Goal: Task Accomplishment & Management: Manage account settings

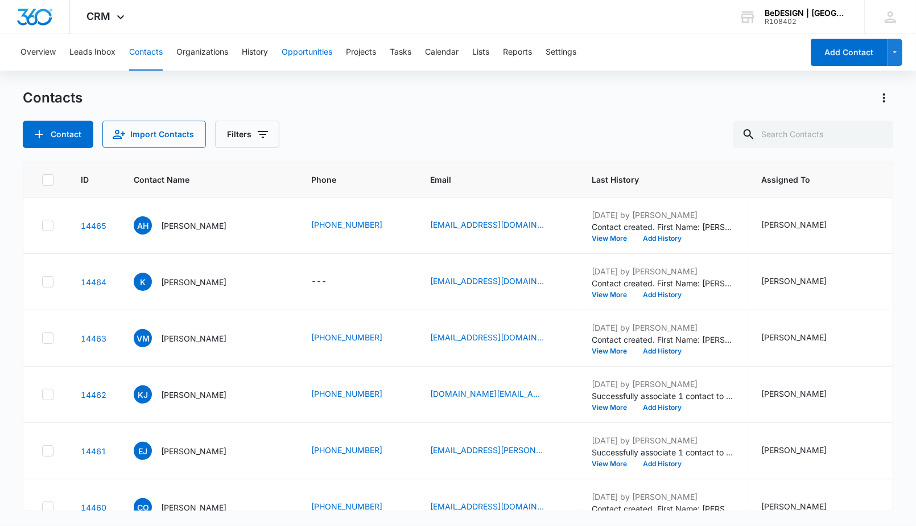
click at [330, 54] on button "Opportunities" at bounding box center [307, 52] width 51 height 36
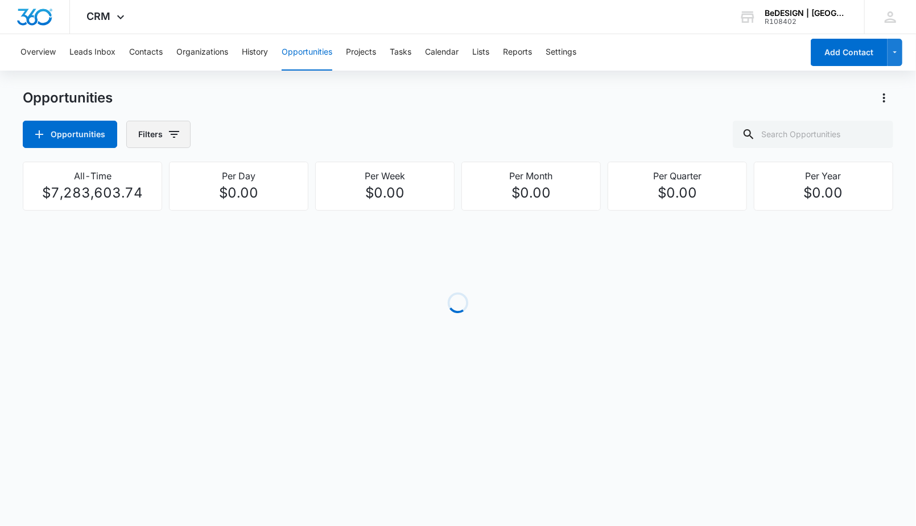
click at [170, 130] on icon "button" at bounding box center [174, 134] width 14 height 14
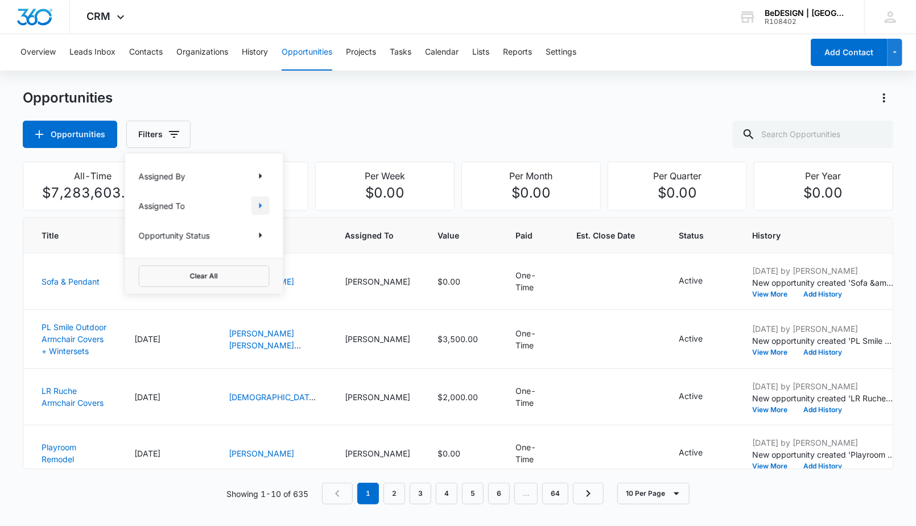
click at [257, 206] on icon "Show Assigned To filters" at bounding box center [261, 206] width 14 height 14
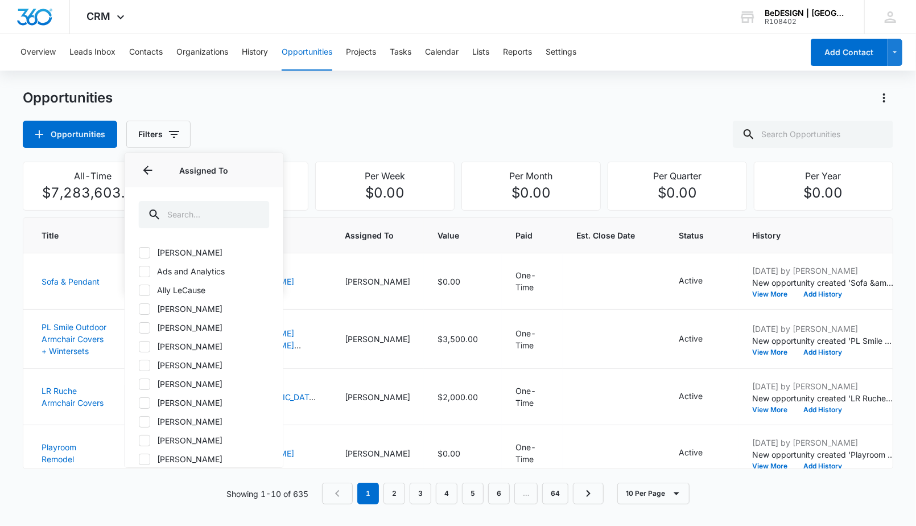
scroll to position [126, 0]
click at [147, 328] on icon at bounding box center [145, 333] width 10 height 10
click at [139, 332] on input "[PERSON_NAME]" at bounding box center [139, 332] width 1 height 1
checkbox input "true"
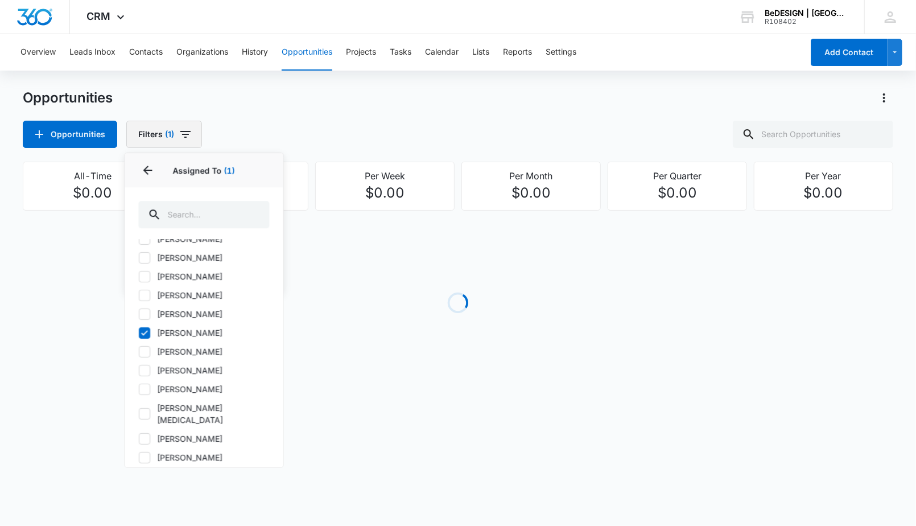
click at [148, 135] on button "Filters (1)" at bounding box center [164, 134] width 76 height 27
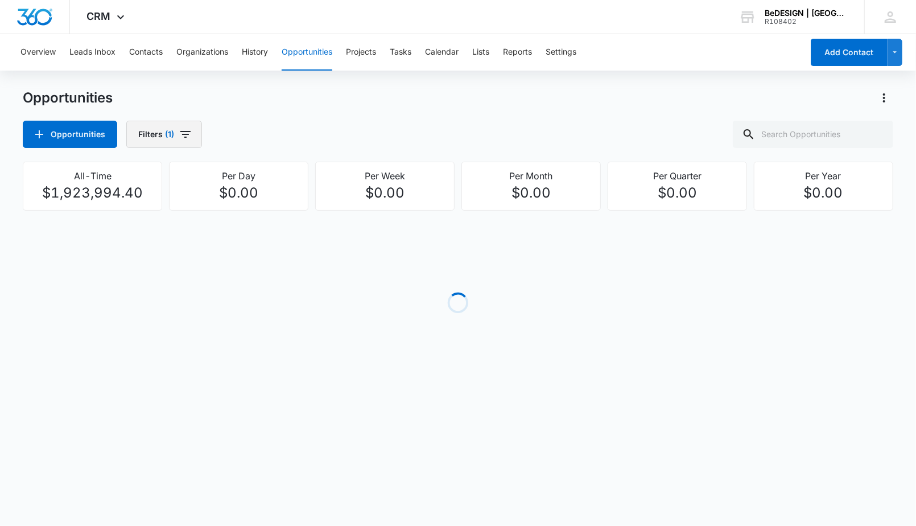
click at [148, 135] on button "Filters (1)" at bounding box center [164, 134] width 76 height 27
click at [258, 242] on button "Show Opportunity Status filters" at bounding box center [260, 235] width 18 height 18
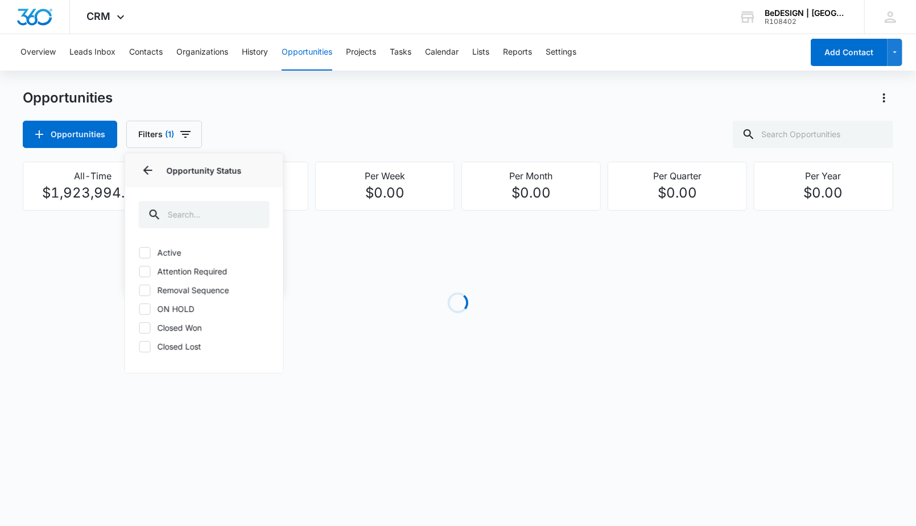
click at [154, 258] on div "Active Attention Required Removal Sequence ON HOLD Closed Won Closed Lost" at bounding box center [204, 305] width 158 height 133
click at [144, 279] on div "Active Attention Required Removal Sequence ON HOLD Closed Won Closed Lost" at bounding box center [204, 305] width 158 height 133
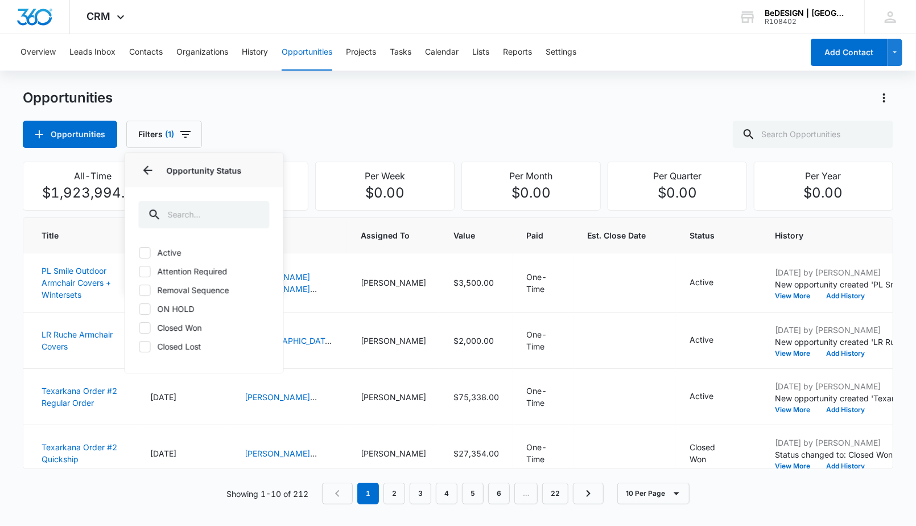
click at [145, 257] on icon at bounding box center [145, 252] width 10 height 10
click at [139, 253] on input "Active" at bounding box center [139, 252] width 1 height 1
checkbox input "true"
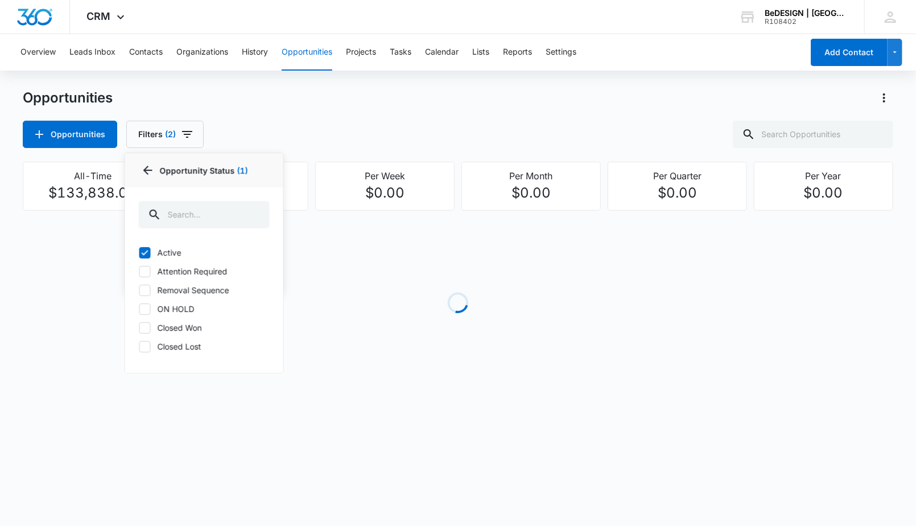
click at [147, 272] on icon at bounding box center [145, 271] width 10 height 10
click at [139, 271] on input "Attention Required" at bounding box center [139, 271] width 1 height 1
checkbox input "true"
click at [143, 285] on icon at bounding box center [145, 290] width 10 height 10
click at [139, 290] on input "Removal Sequence" at bounding box center [139, 290] width 1 height 1
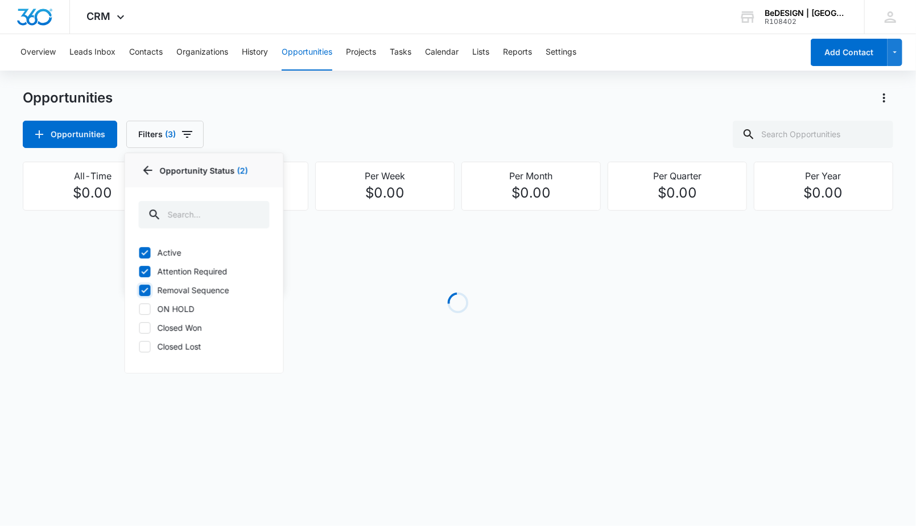
checkbox input "true"
click at [483, 114] on div "Opportunities Opportunities Filters (4) Assigned By Assigned To 1 Opportunity S…" at bounding box center [458, 118] width 870 height 59
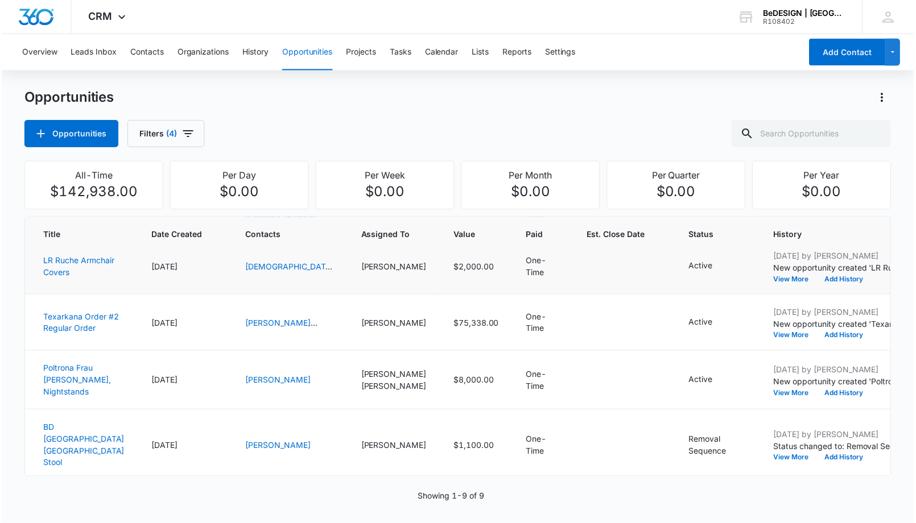
scroll to position [0, 0]
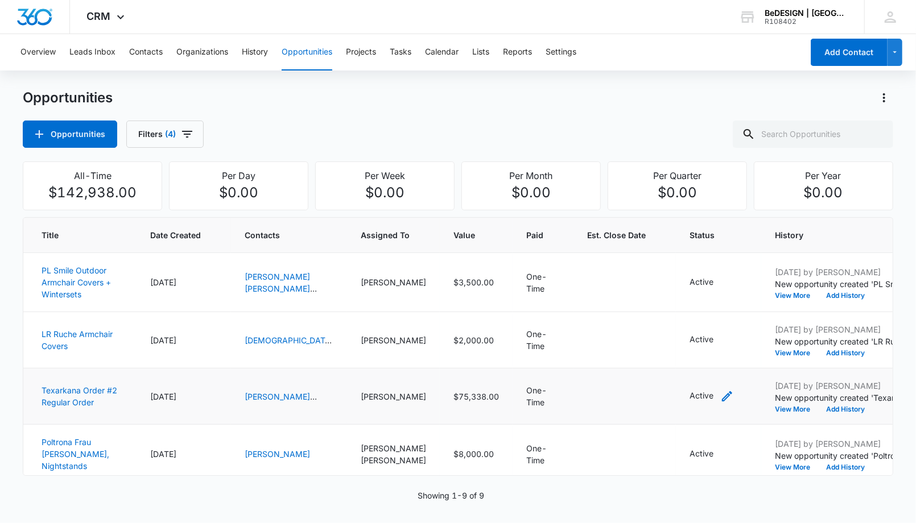
click at [720, 403] on icon "- - Select to Edit Field" at bounding box center [727, 397] width 14 height 14
click at [615, 349] on div "Active" at bounding box center [591, 355] width 70 height 27
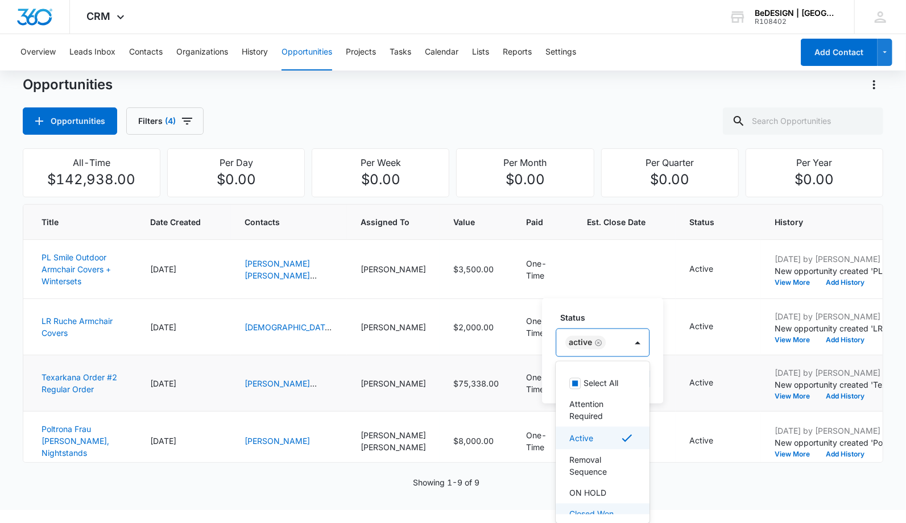
scroll to position [33, 0]
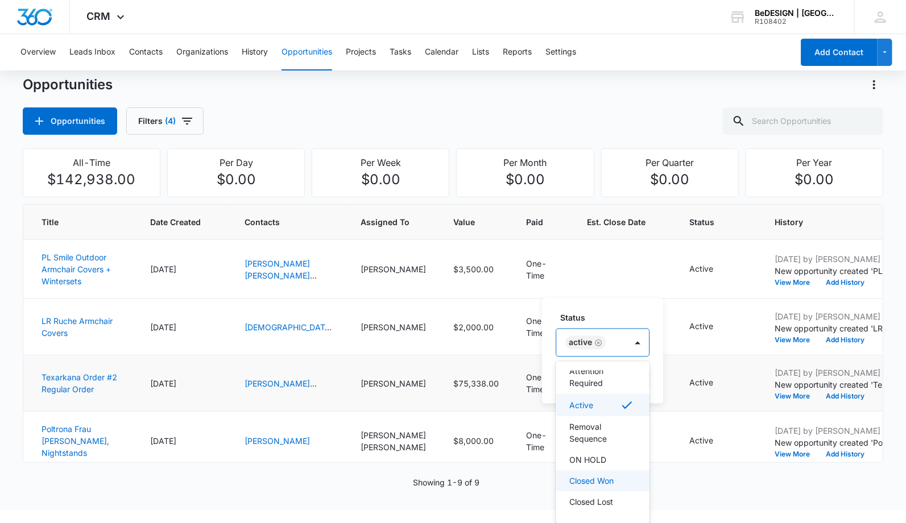
click at [604, 478] on p "Closed Won" at bounding box center [591, 482] width 44 height 12
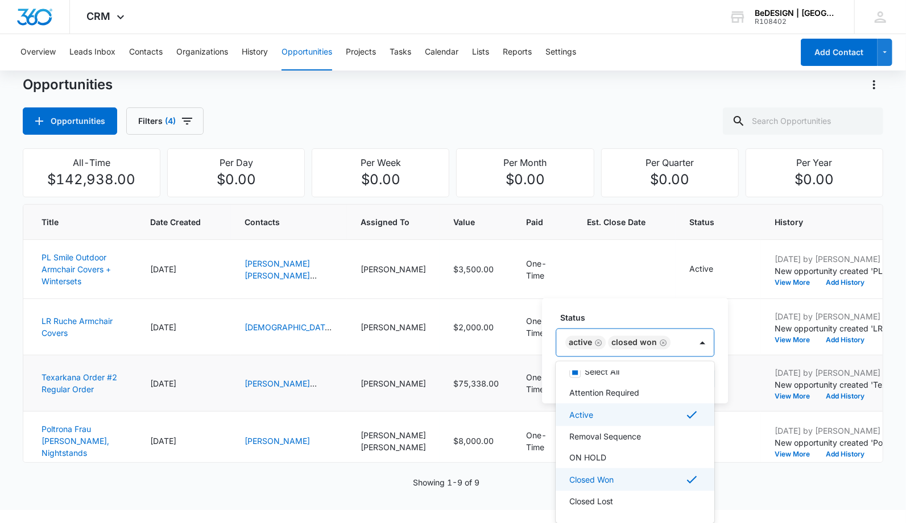
click at [633, 414] on div "Active" at bounding box center [633, 415] width 129 height 14
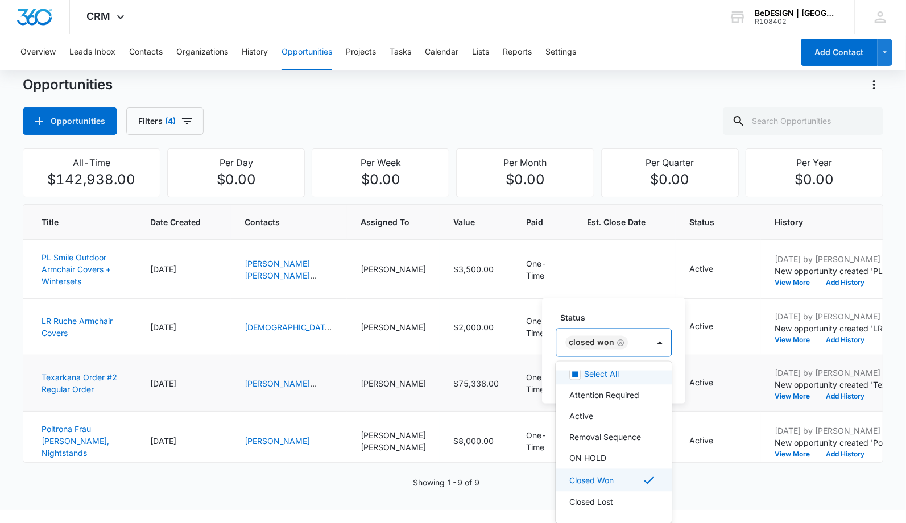
click at [656, 312] on div "Status option Active , deselected. 7 results available. Use Up and Down to choo…" at bounding box center [613, 351] width 143 height 105
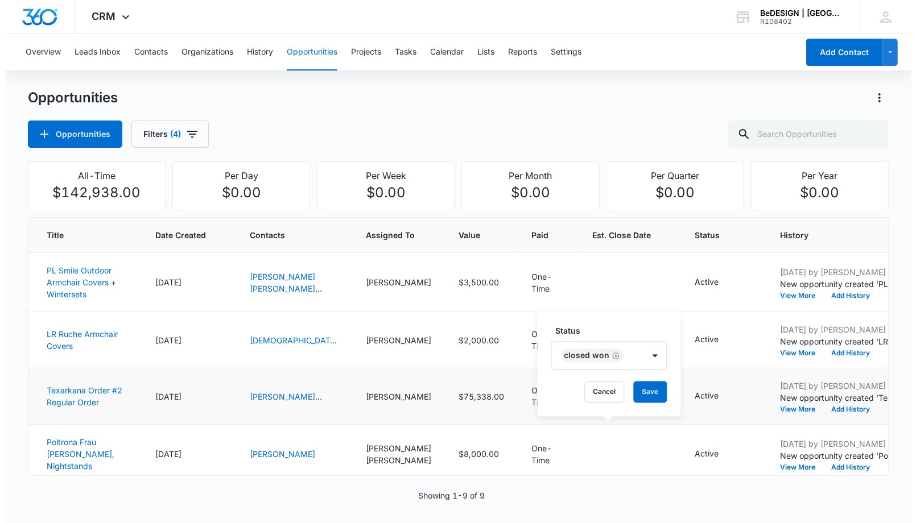
scroll to position [0, 0]
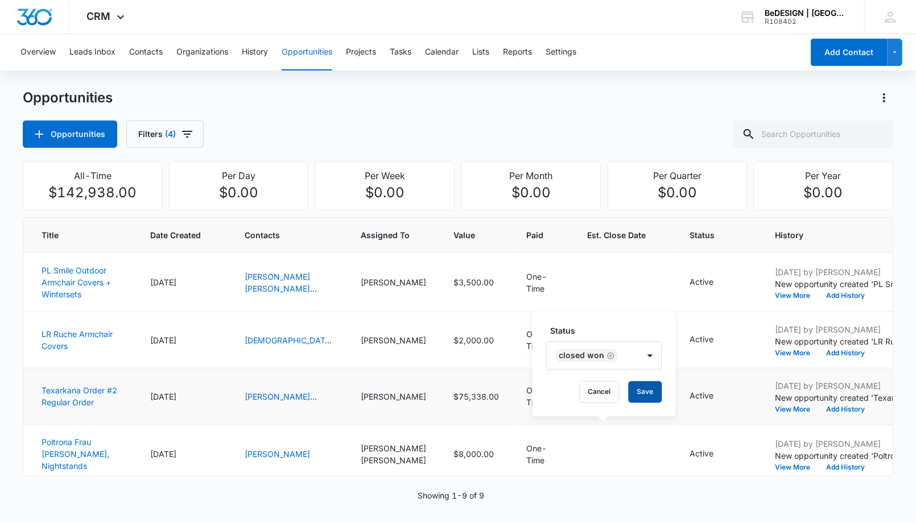
click at [644, 389] on button "Save" at bounding box center [646, 393] width 34 height 22
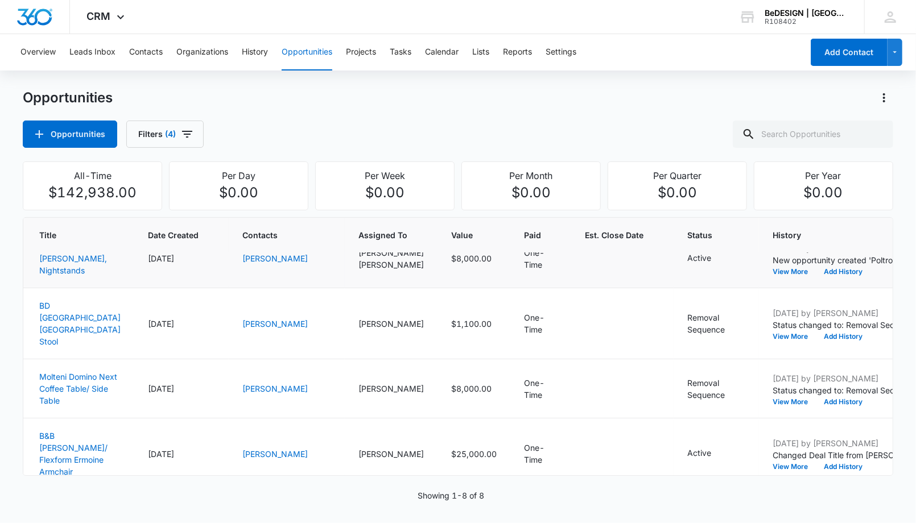
scroll to position [139, 2]
click at [731, 326] on icon "- - Select to Edit Field" at bounding box center [738, 319] width 14 height 14
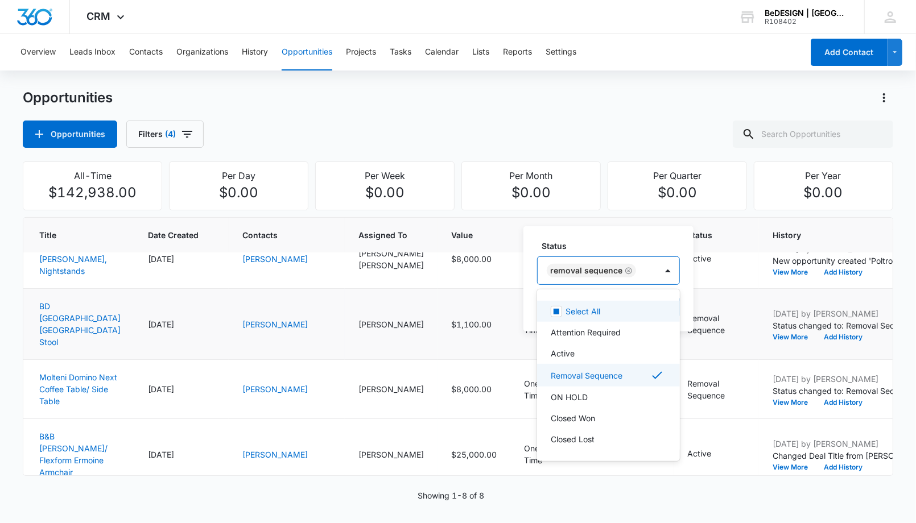
click at [652, 275] on div "Removal Sequence" at bounding box center [597, 270] width 119 height 27
click at [576, 443] on p "Closed Lost" at bounding box center [573, 439] width 44 height 12
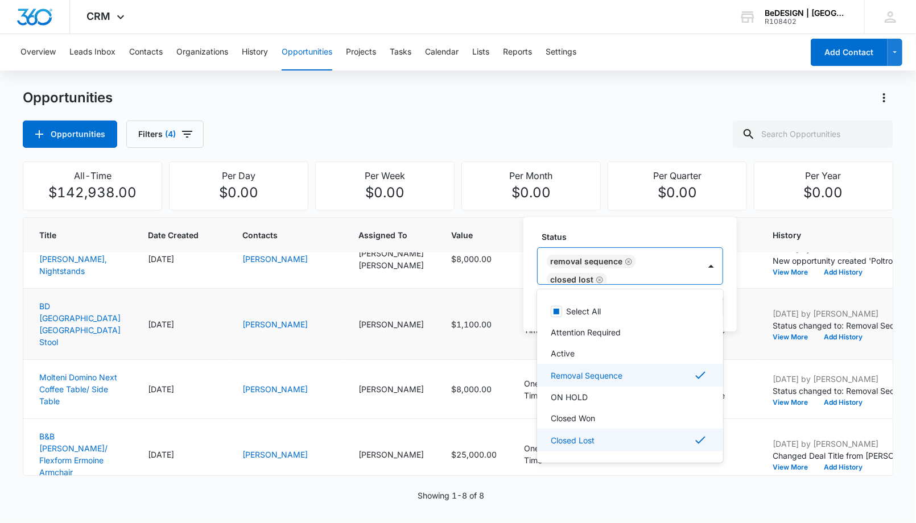
click at [589, 378] on p "Removal Sequence" at bounding box center [587, 375] width 72 height 12
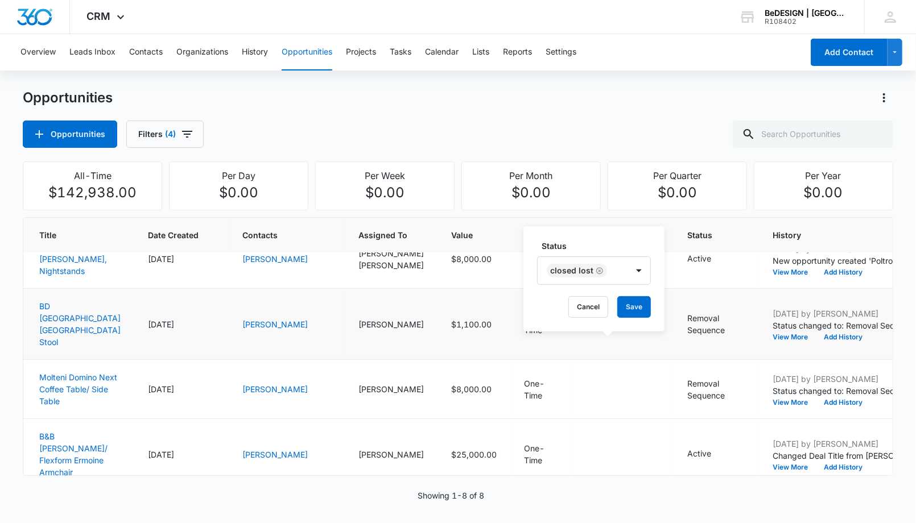
click at [631, 246] on label "Status" at bounding box center [599, 246] width 114 height 12
click at [629, 300] on button "Save" at bounding box center [634, 307] width 34 height 22
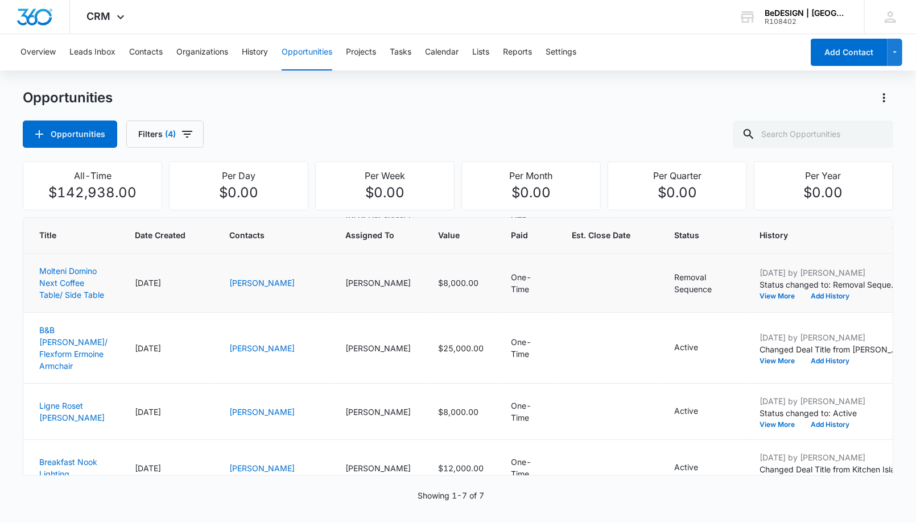
scroll to position [174, 2]
click at [660, 307] on td "Removal Sequence" at bounding box center [702, 283] width 85 height 59
click at [718, 285] on icon "- - Select to Edit Field" at bounding box center [725, 278] width 14 height 14
click at [652, 234] on div "Removal Sequence" at bounding box center [597, 241] width 119 height 27
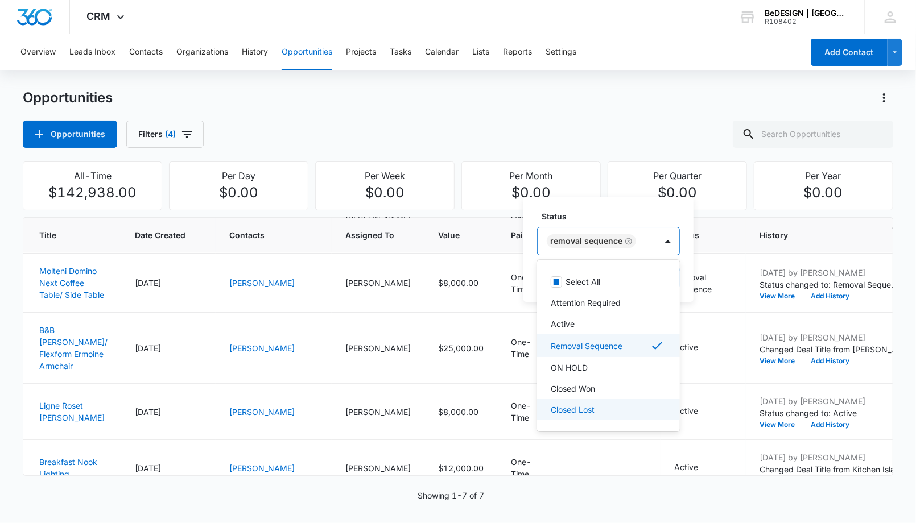
click at [585, 411] on p "Closed Lost" at bounding box center [573, 410] width 44 height 12
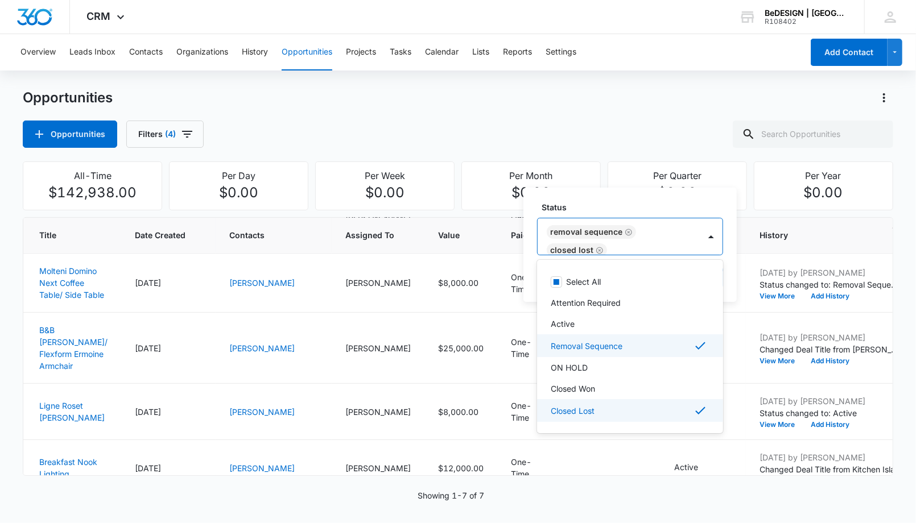
click at [567, 337] on div "Removal Sequence" at bounding box center [630, 345] width 186 height 23
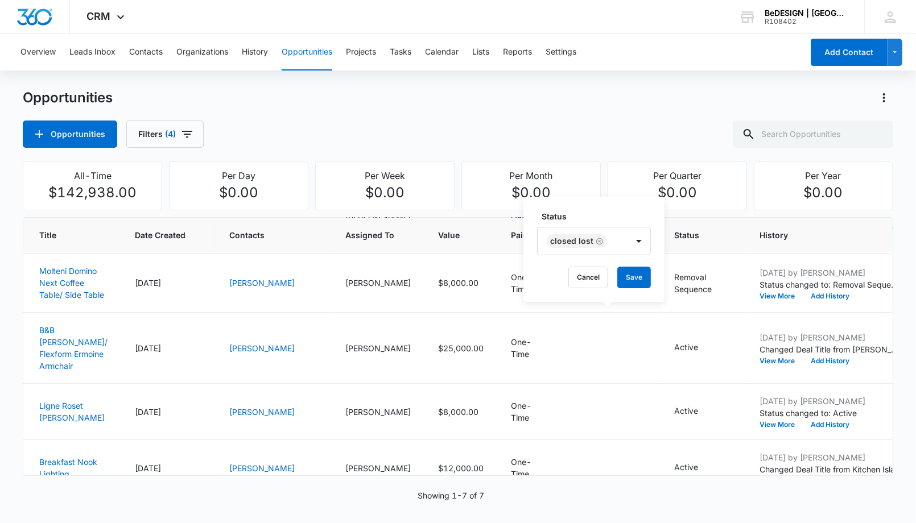
click at [617, 216] on label "Status" at bounding box center [599, 216] width 114 height 12
click at [646, 287] on button "Save" at bounding box center [634, 278] width 34 height 22
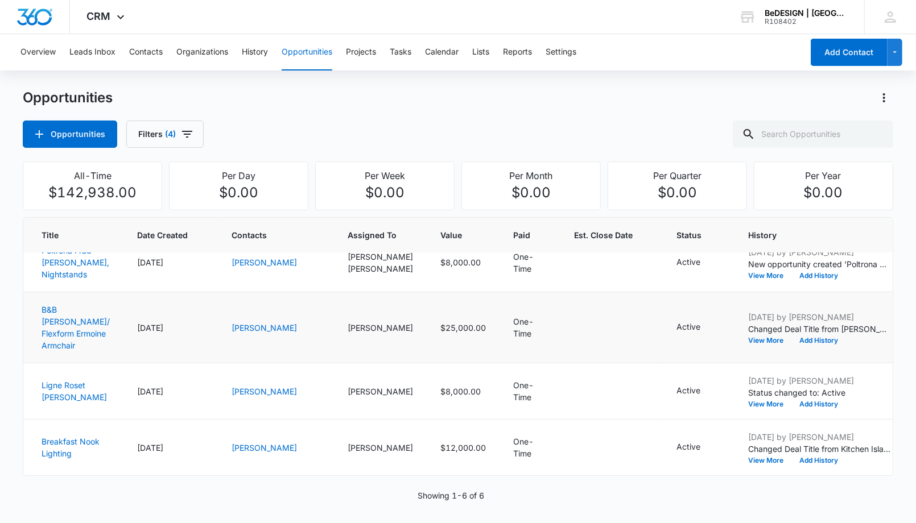
scroll to position [175, 0]
click at [709, 387] on icon "- - Select to Edit Field" at bounding box center [714, 391] width 10 height 10
click at [636, 311] on div at bounding box center [644, 315] width 18 height 18
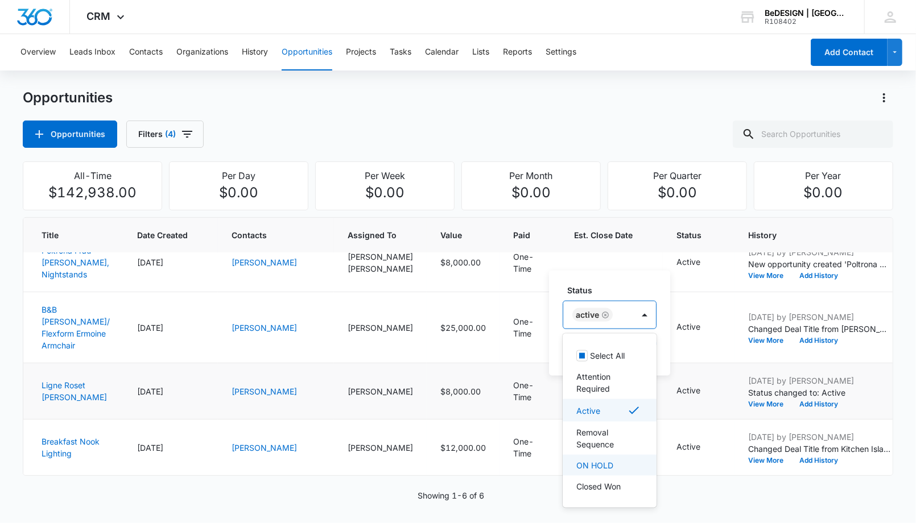
click at [604, 457] on div "ON HOLD" at bounding box center [610, 465] width 94 height 21
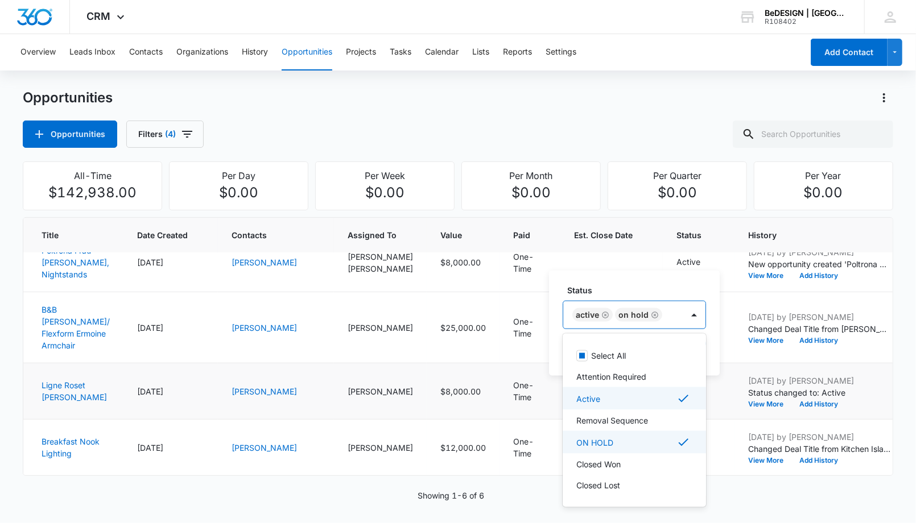
click at [590, 402] on p "Active" at bounding box center [588, 398] width 24 height 12
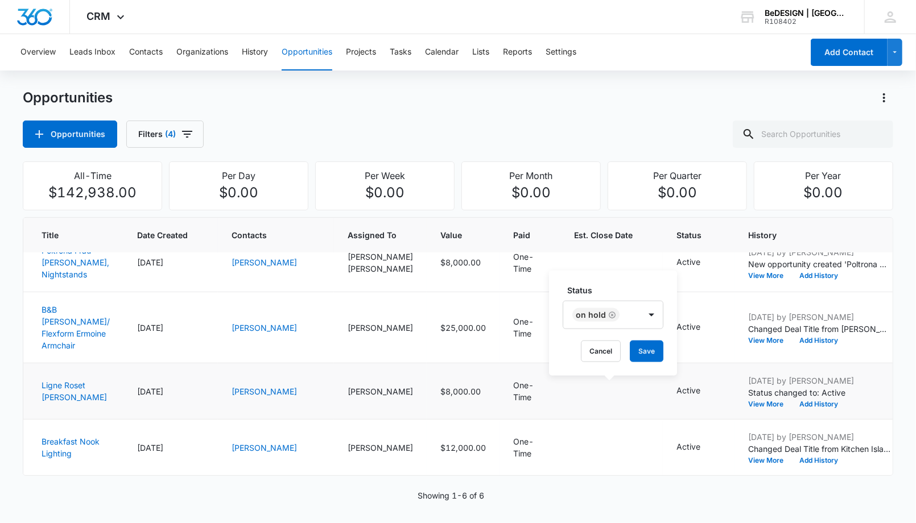
click at [633, 291] on label "Status" at bounding box center [617, 290] width 101 height 12
click at [647, 346] on button "Save" at bounding box center [647, 352] width 34 height 22
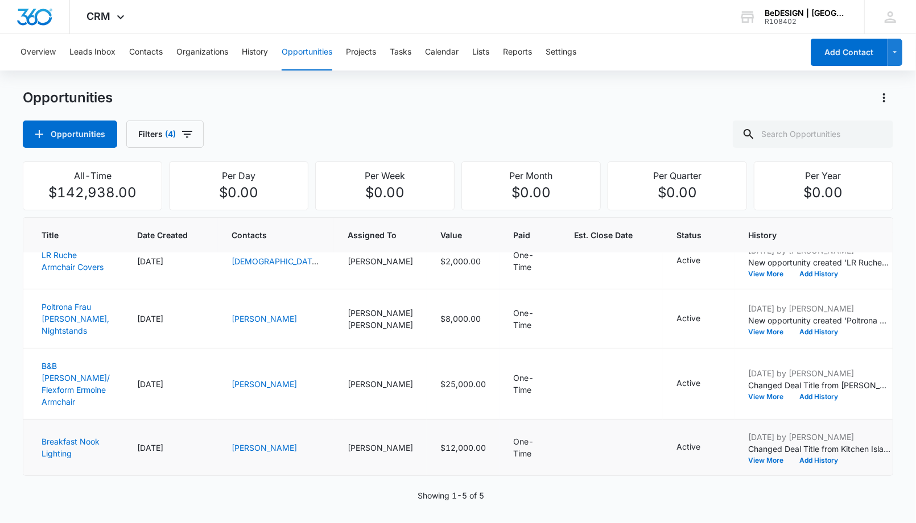
scroll to position [119, 0]
click at [150, 131] on button "Filters (4)" at bounding box center [164, 134] width 77 height 27
click at [262, 199] on button "Show Assigned To filters" at bounding box center [260, 205] width 18 height 18
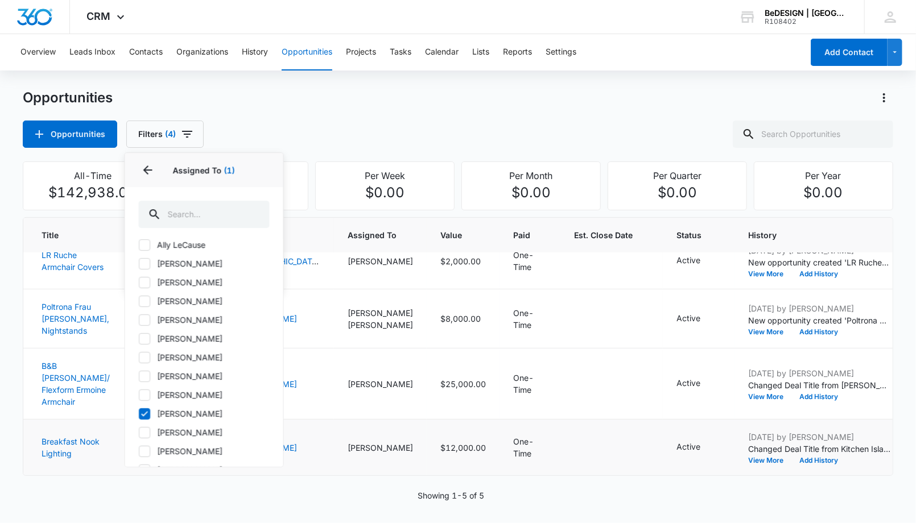
scroll to position [0, 0]
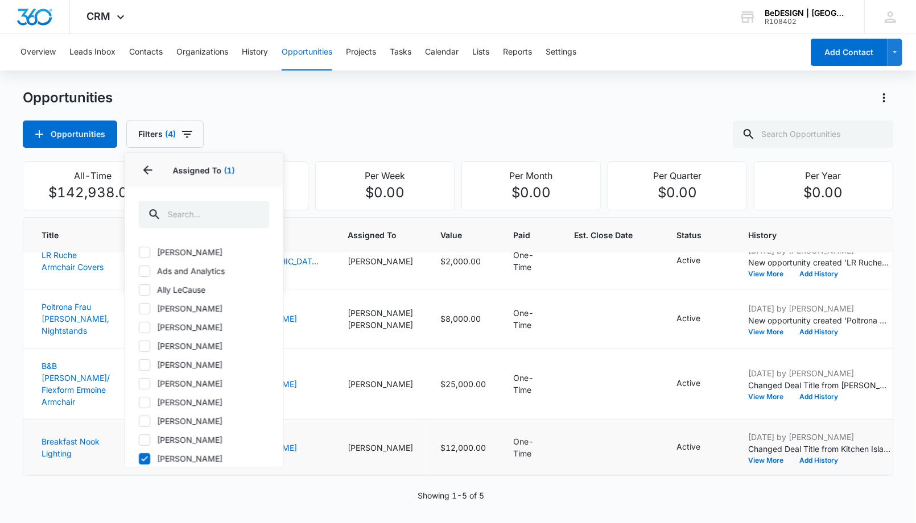
drag, startPoint x: 154, startPoint y: 417, endPoint x: 142, endPoint y: 422, distance: 12.5
click at [142, 422] on label "[PERSON_NAME]" at bounding box center [204, 421] width 131 height 12
click at [139, 421] on input "[PERSON_NAME]" at bounding box center [139, 421] width 1 height 1
checkbox input "true"
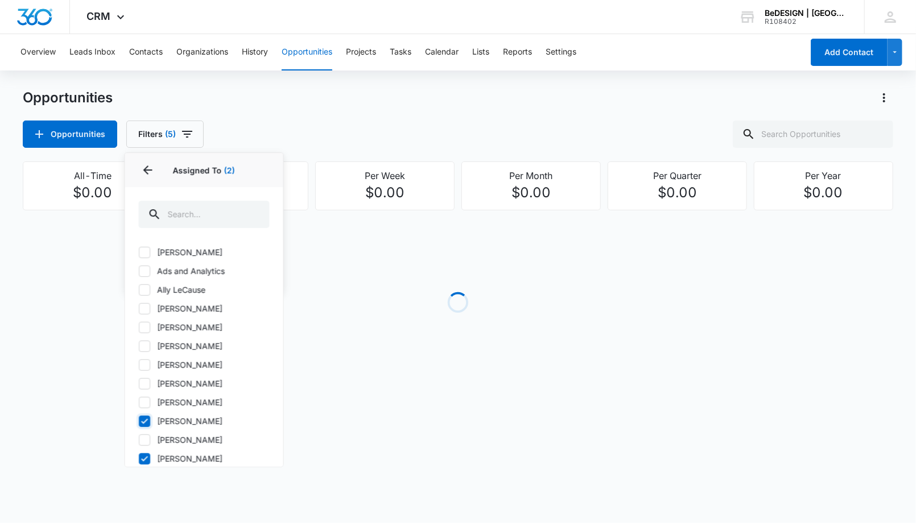
scroll to position [187, 0]
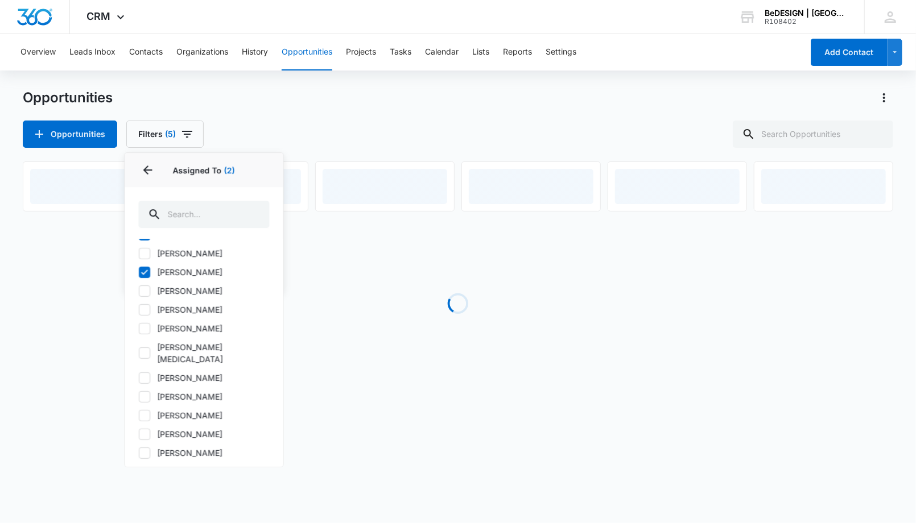
click at [137, 271] on div "[PERSON_NAME] Ads and Analytics [PERSON_NAME] [PERSON_NAME] [PERSON_NAME] [PERS…" at bounding box center [204, 353] width 158 height 228
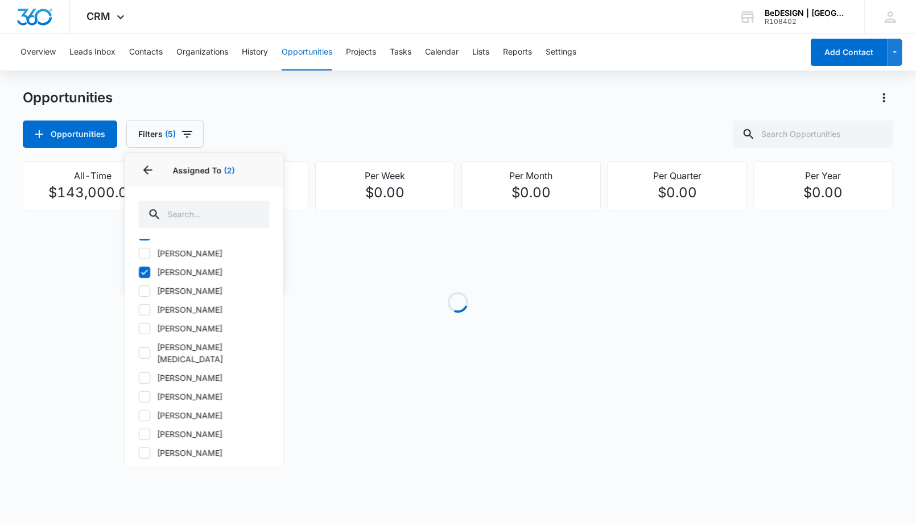
click at [145, 273] on icon at bounding box center [145, 272] width 10 height 10
click at [139, 272] on input "[PERSON_NAME]" at bounding box center [139, 272] width 1 height 1
checkbox input "false"
click at [620, 121] on div "Opportunities Filters (4) Assigned By Assigned To 1 Assigned To (1) [PERSON_NAM…" at bounding box center [458, 134] width 870 height 27
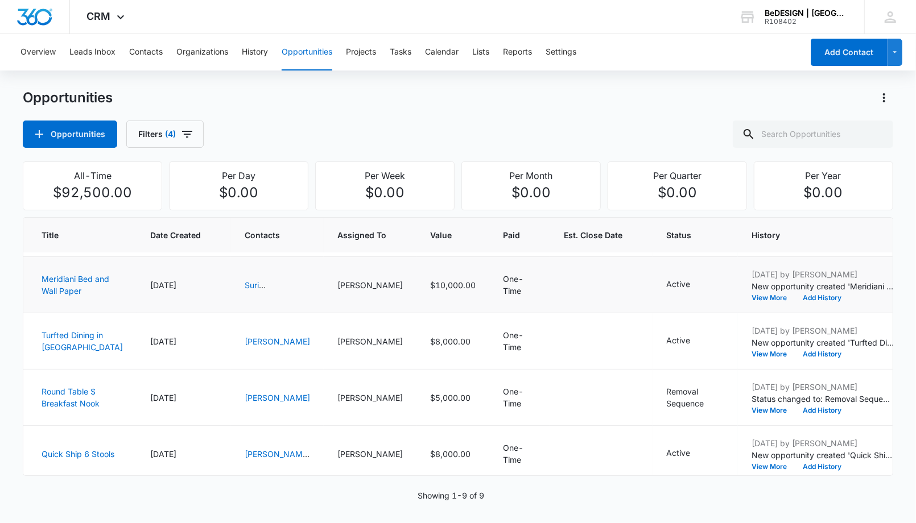
scroll to position [126, 0]
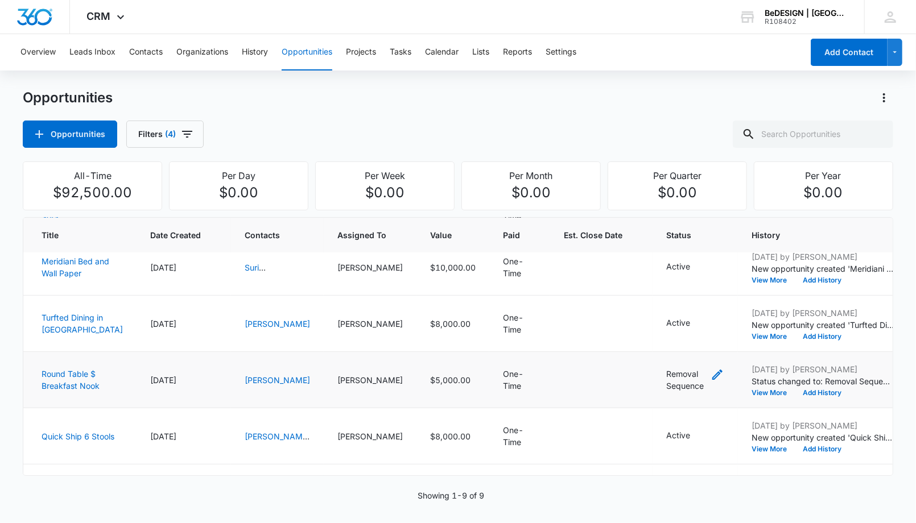
click at [710, 392] on div "- - Select to Edit Field" at bounding box center [717, 380] width 14 height 24
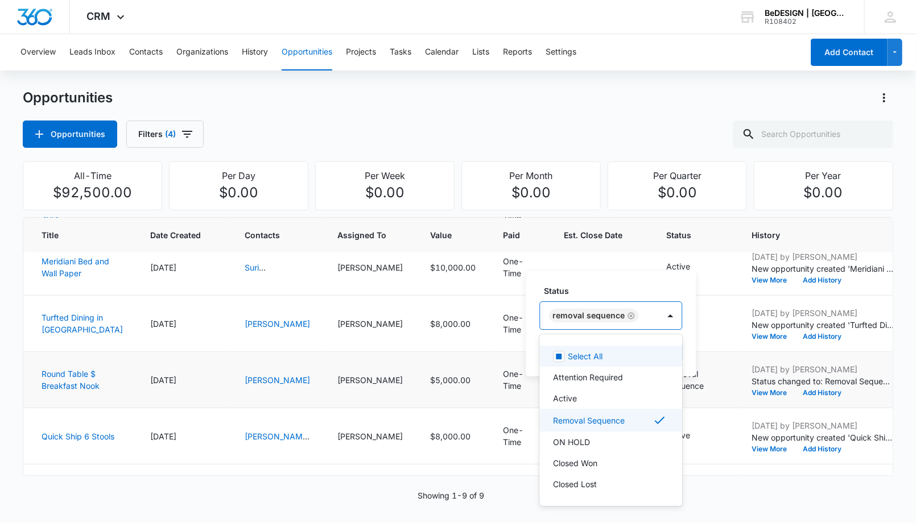
click at [596, 303] on div "Removal Sequence" at bounding box center [599, 315] width 119 height 27
click at [604, 467] on div "Closed Won" at bounding box center [609, 463] width 113 height 12
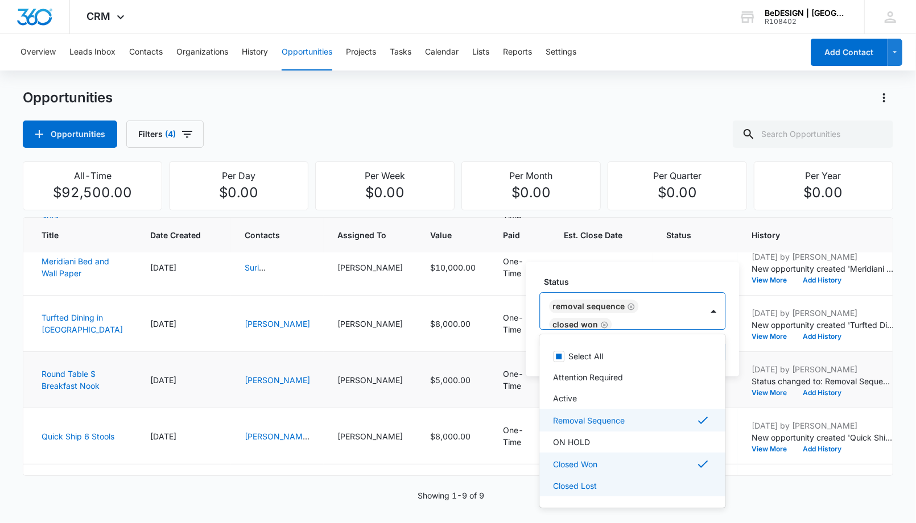
click at [602, 484] on div "Closed Lost" at bounding box center [631, 486] width 156 height 12
click at [605, 457] on div "Closed Won" at bounding box center [631, 464] width 156 height 14
click at [605, 420] on p "Removal Sequence" at bounding box center [589, 421] width 72 height 12
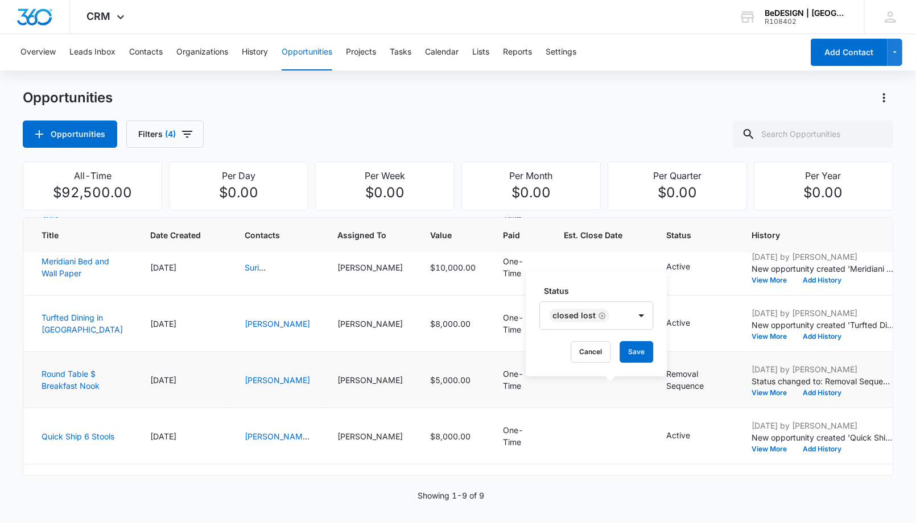
click at [623, 290] on label "Status" at bounding box center [601, 291] width 114 height 12
click at [634, 356] on button "Save" at bounding box center [636, 352] width 34 height 22
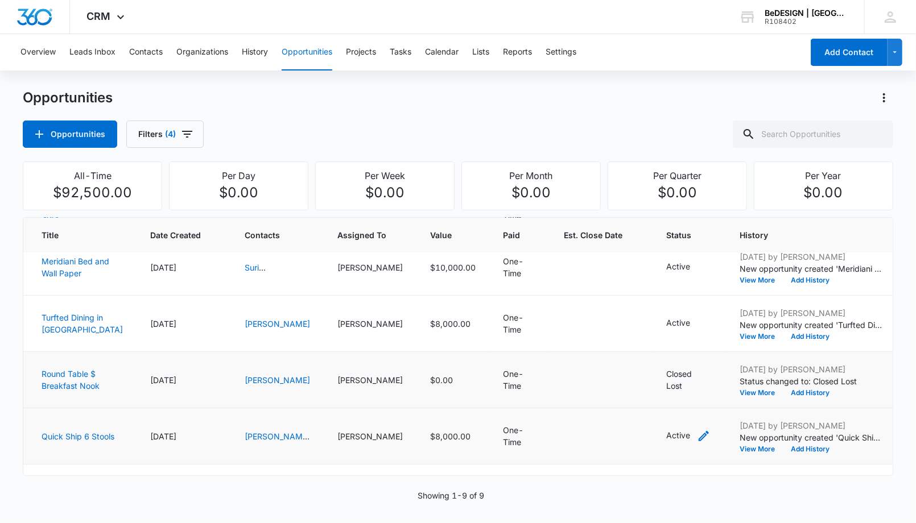
click at [699, 441] on icon "- - Select to Edit Field" at bounding box center [704, 436] width 10 height 10
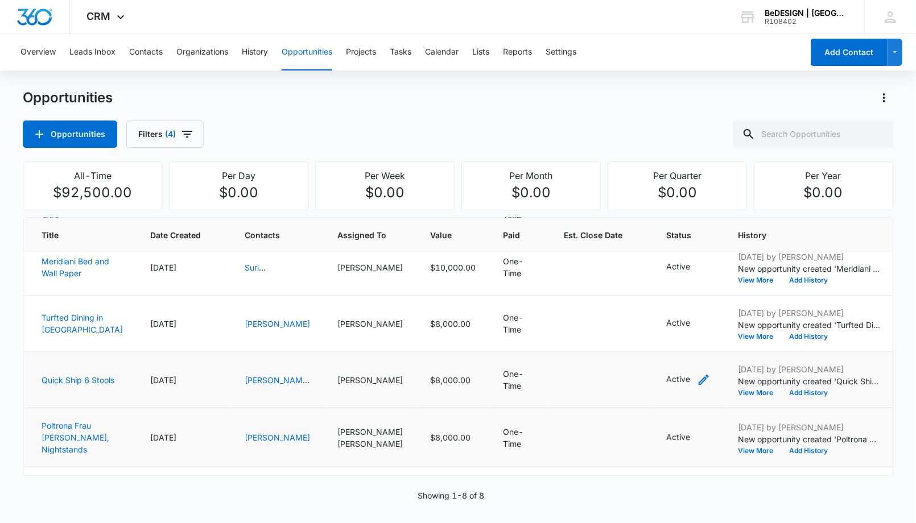
click at [697, 383] on icon "- - Select to Edit Field" at bounding box center [704, 380] width 14 height 14
click at [616, 323] on div "Active" at bounding box center [598, 313] width 70 height 27
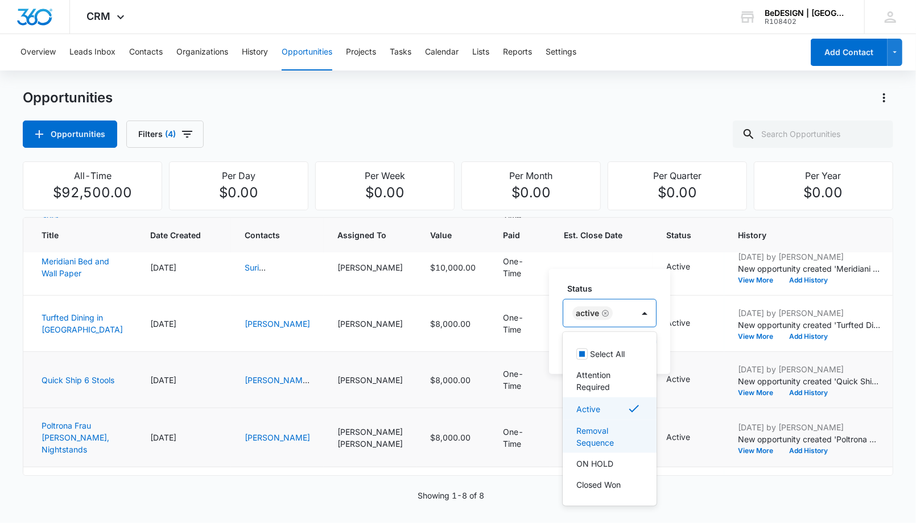
click at [618, 444] on p "Removal Sequence" at bounding box center [608, 437] width 64 height 24
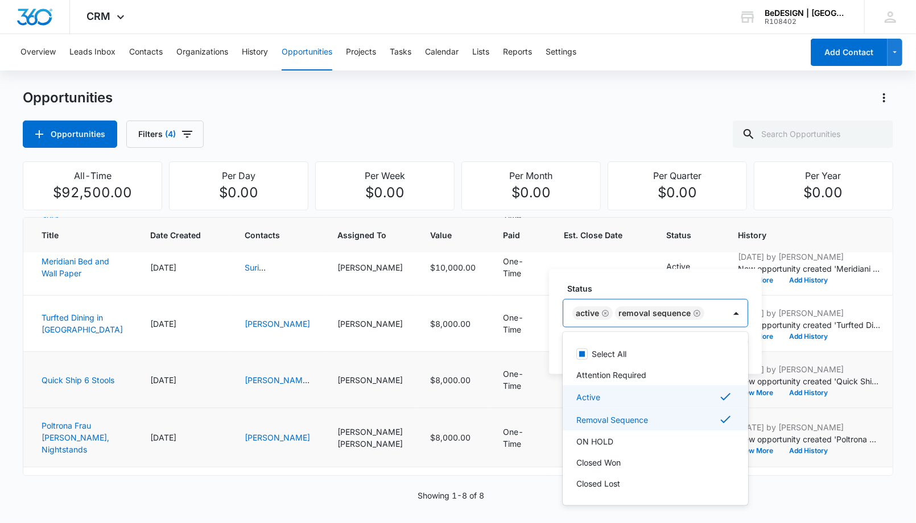
click at [637, 399] on div "Active" at bounding box center [654, 397] width 156 height 14
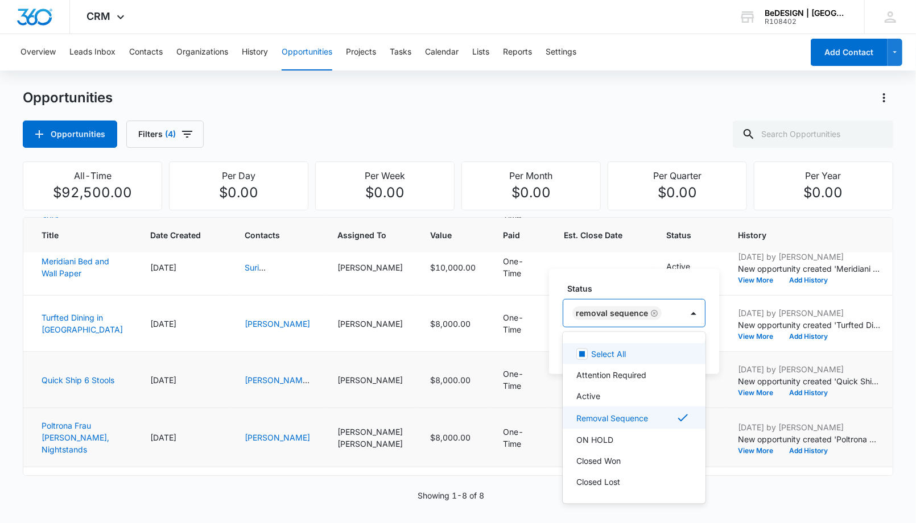
click at [662, 280] on div "Status option Active , deselected. 7 results available. Use Up and Down to choo…" at bounding box center [634, 321] width 170 height 105
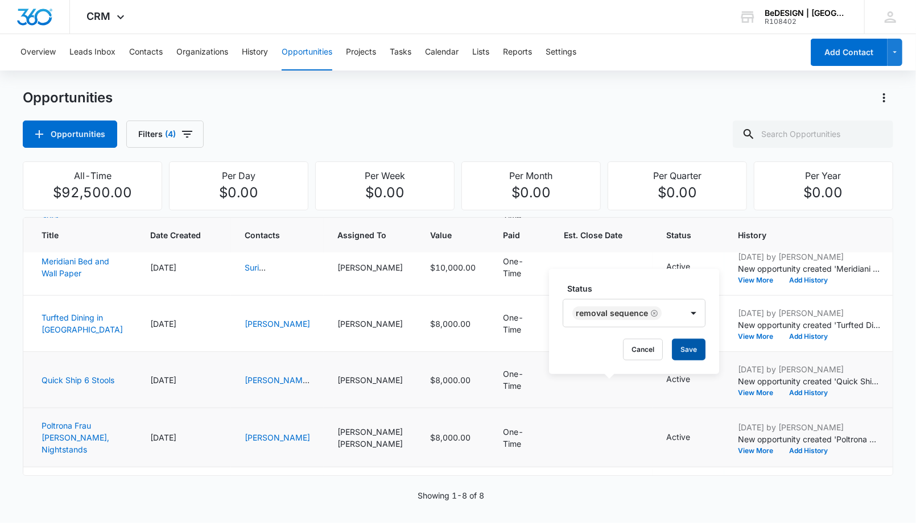
click at [689, 345] on button "Save" at bounding box center [689, 350] width 34 height 22
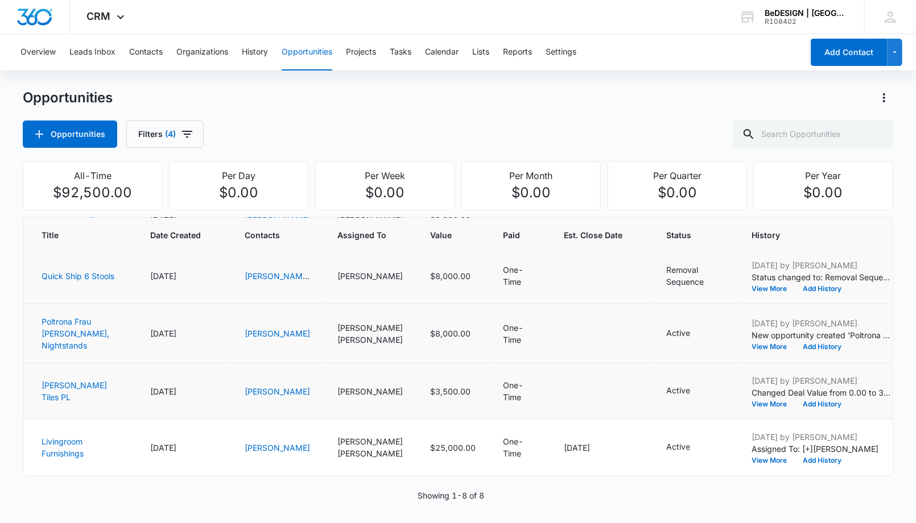
scroll to position [262, 0]
click at [147, 139] on button "Filters (4)" at bounding box center [164, 134] width 77 height 27
click at [273, 208] on div "Assigned By Assigned To 1 Opportunity Status 3" at bounding box center [204, 205] width 158 height 105
click at [264, 202] on icon "Show Assigned To filters" at bounding box center [261, 206] width 14 height 14
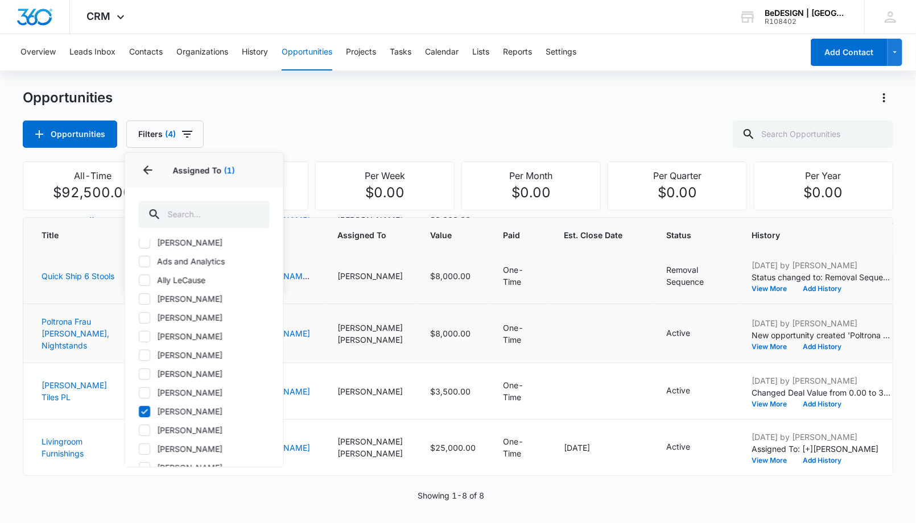
scroll to position [0, 0]
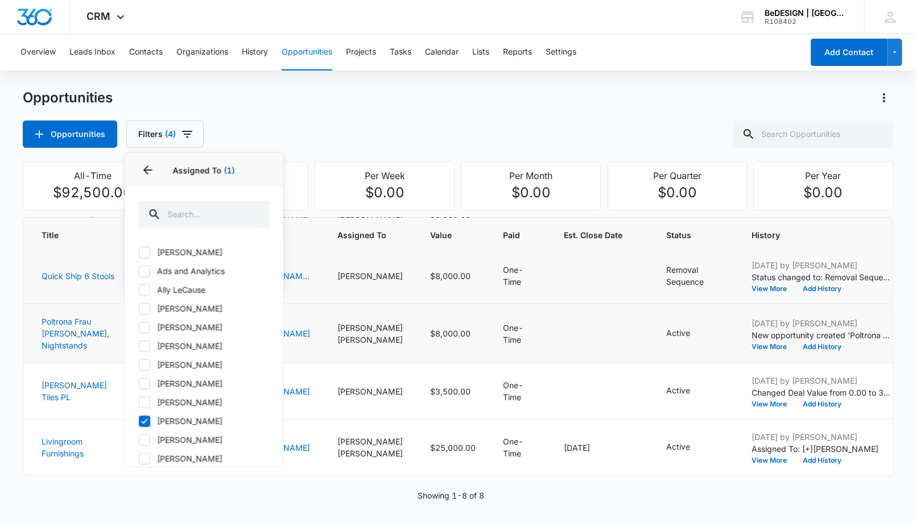
click at [148, 360] on icon at bounding box center [145, 365] width 10 height 10
click at [139, 365] on input "[PERSON_NAME]" at bounding box center [139, 365] width 1 height 1
checkbox input "true"
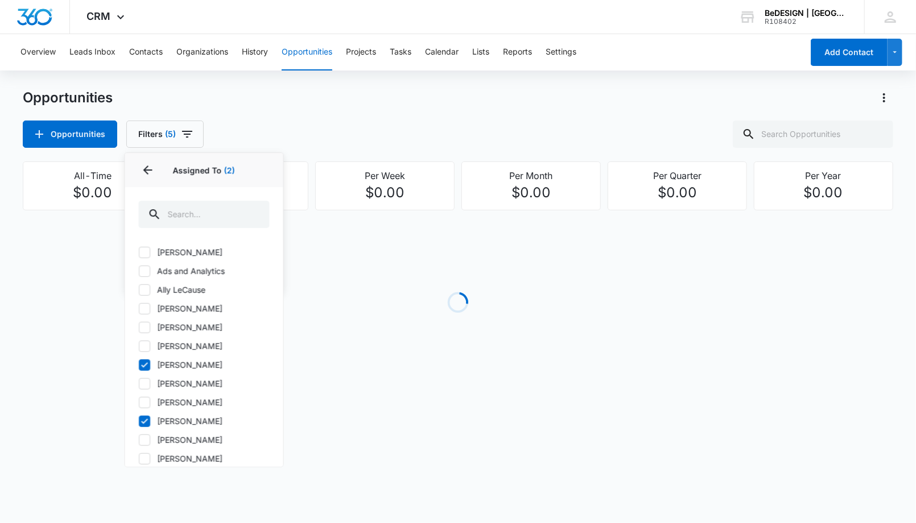
click at [142, 420] on icon at bounding box center [145, 421] width 10 height 10
click at [139, 421] on input "[PERSON_NAME]" at bounding box center [139, 421] width 1 height 1
checkbox input "false"
click at [155, 167] on button "Back" at bounding box center [148, 170] width 18 height 18
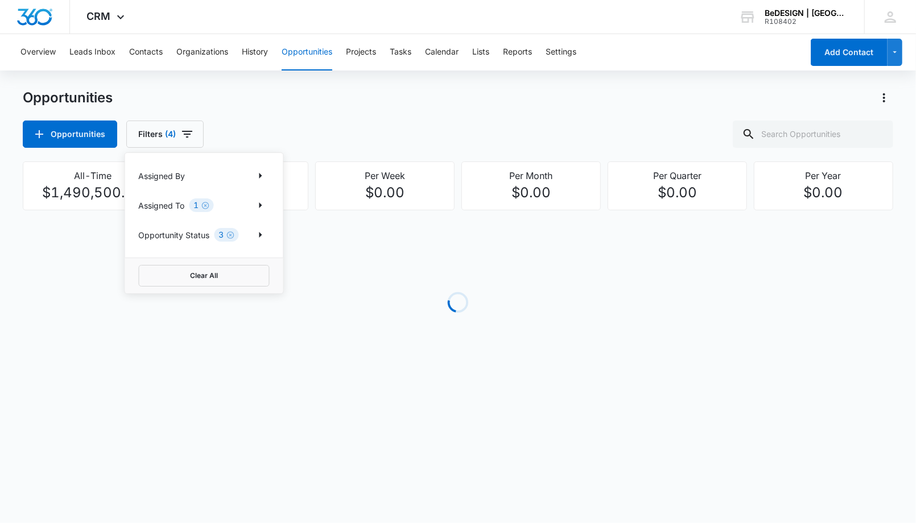
click at [350, 118] on div "Opportunities Opportunities Filters (4) Assigned By Assigned To 1 Opportunity S…" at bounding box center [458, 118] width 870 height 59
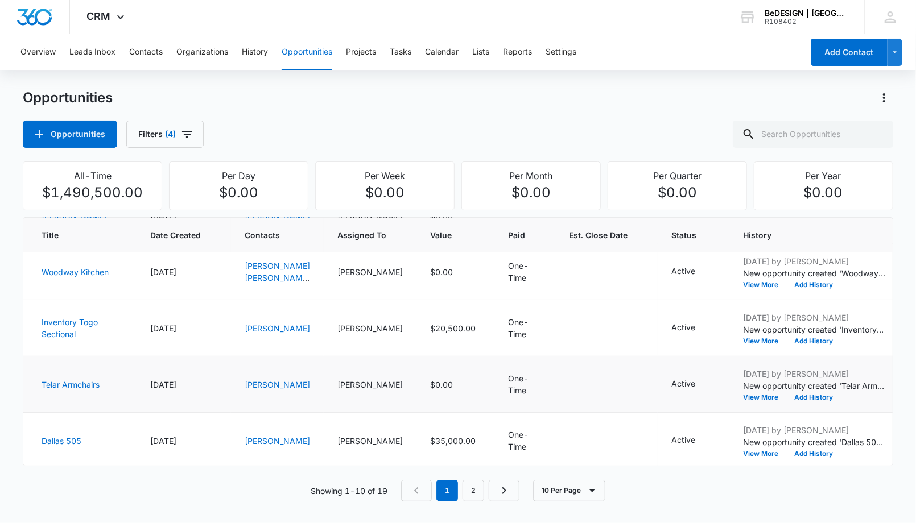
scroll to position [242, 0]
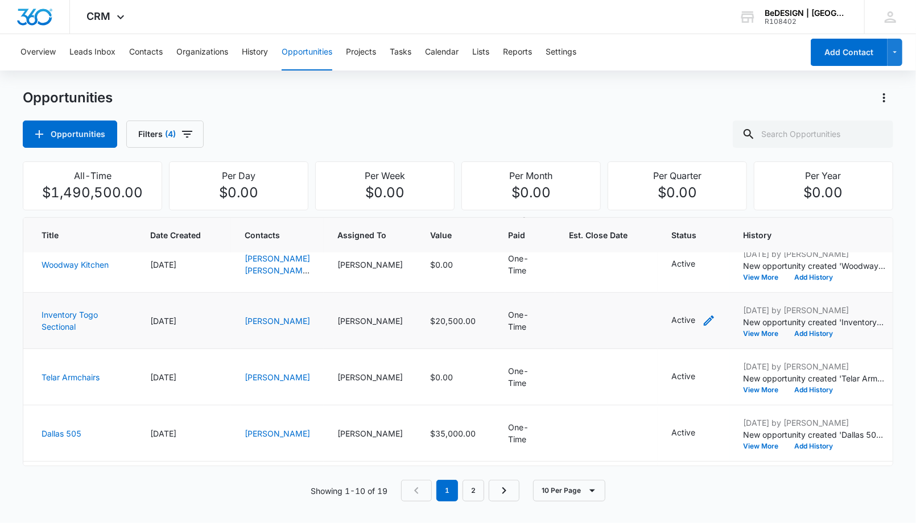
click at [702, 321] on icon "- - Select to Edit Field" at bounding box center [709, 321] width 14 height 14
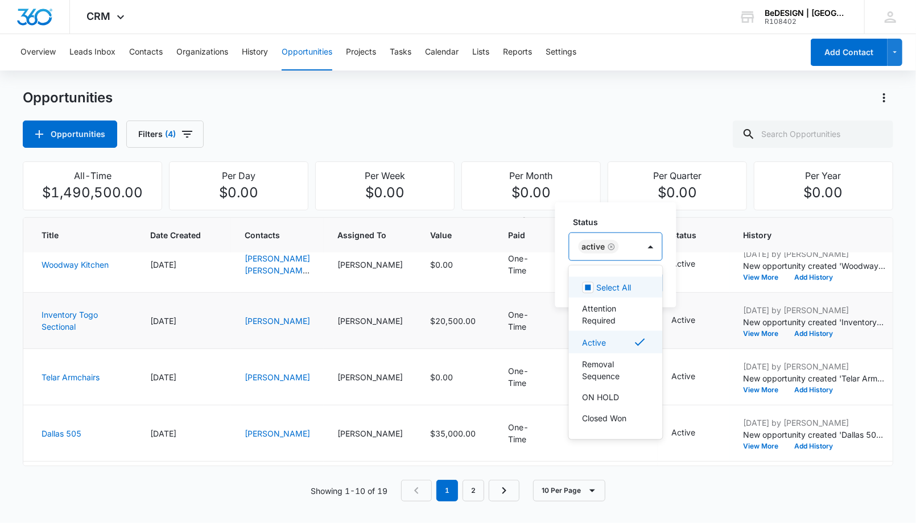
click at [628, 241] on div "Active" at bounding box center [604, 246] width 70 height 27
click at [618, 421] on p "Closed Won" at bounding box center [604, 418] width 44 height 12
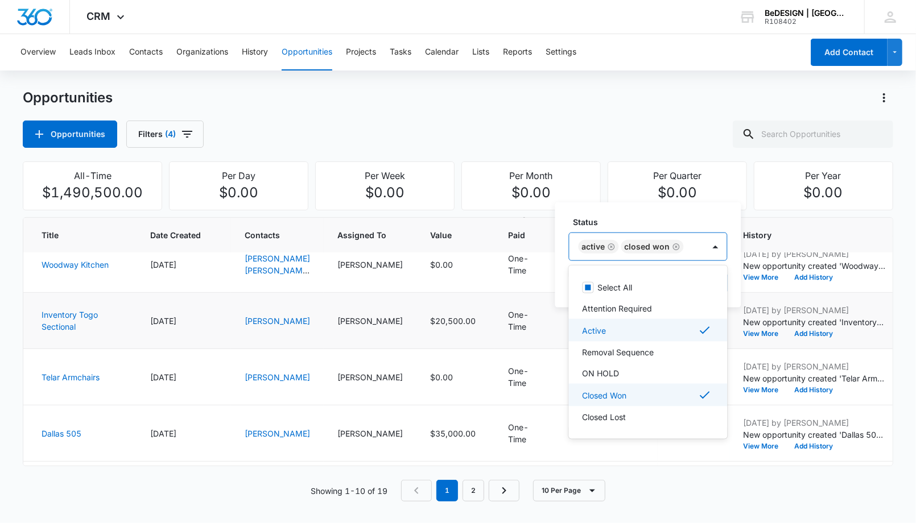
click at [627, 328] on div "Active" at bounding box center [646, 331] width 129 height 14
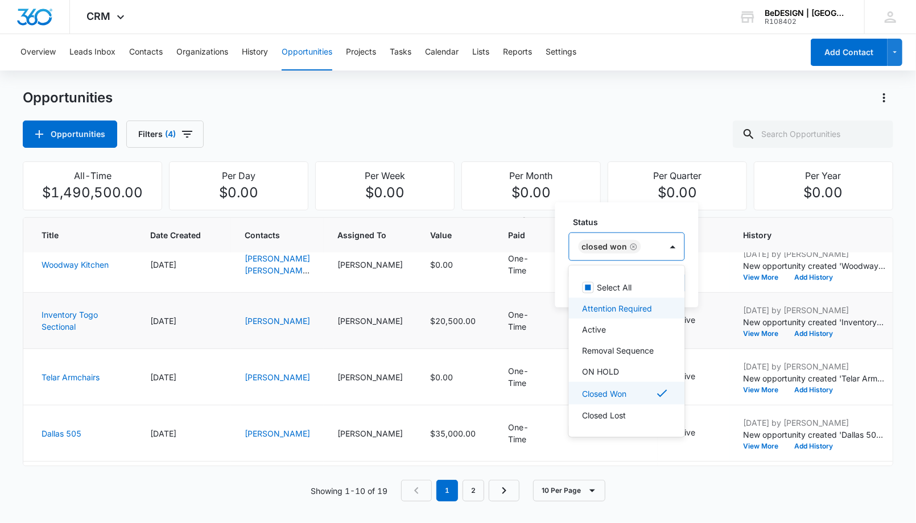
click at [651, 222] on label "Status" at bounding box center [631, 222] width 116 height 12
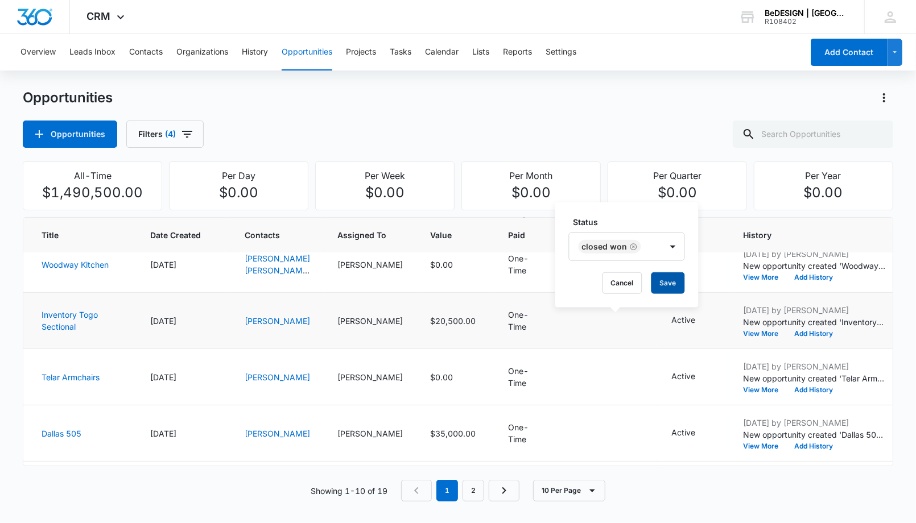
click at [657, 284] on button "Save" at bounding box center [668, 283] width 34 height 22
click at [702, 371] on icon "- - Select to Edit Field" at bounding box center [709, 377] width 14 height 14
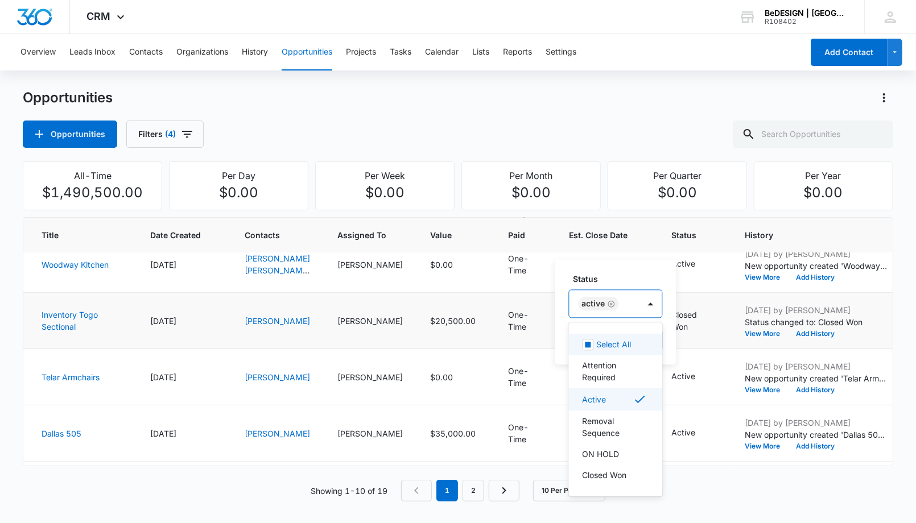
drag, startPoint x: 659, startPoint y: 290, endPoint x: 660, endPoint y: 303, distance: 13.1
click at [659, 290] on div "Active" at bounding box center [616, 304] width 94 height 28
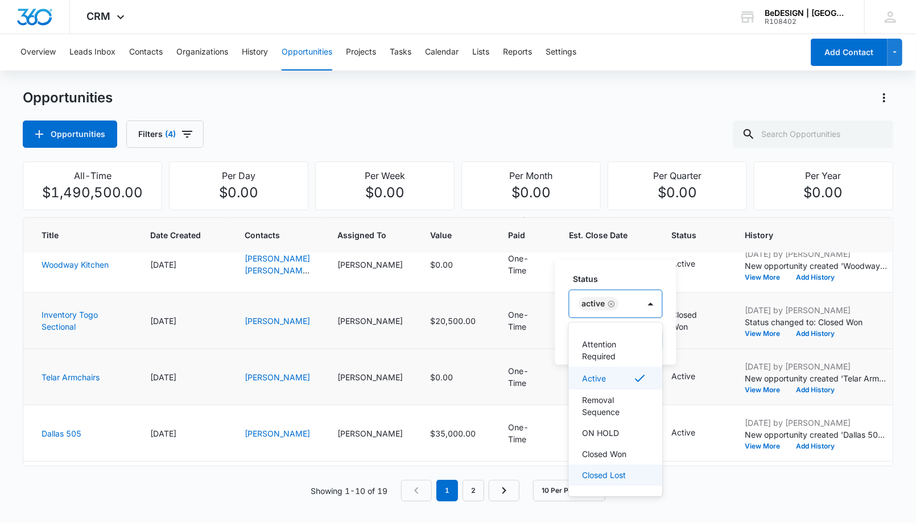
click at [631, 480] on div "Closed Lost" at bounding box center [614, 475] width 64 height 12
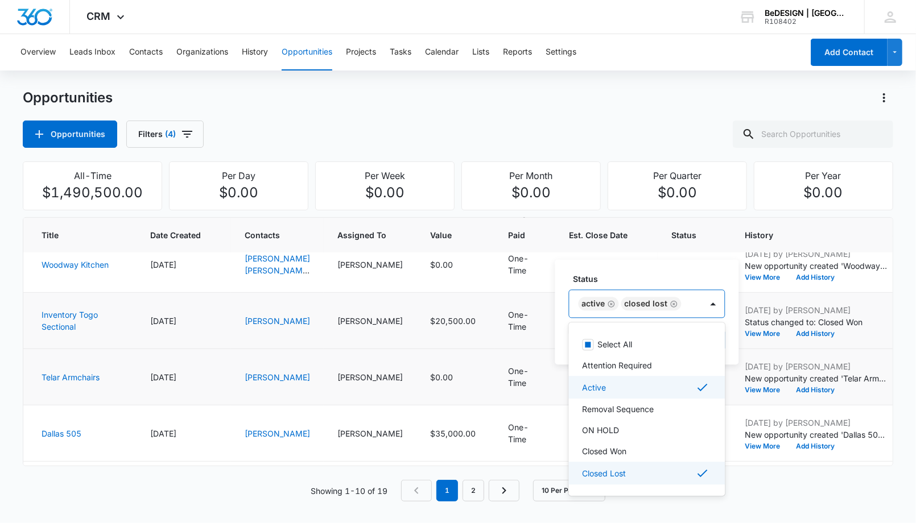
scroll to position [0, 0]
click at [658, 388] on td "Active Status option Closed Lost, selected. 7 results available. Use Up and Dow…" at bounding box center [694, 377] width 73 height 56
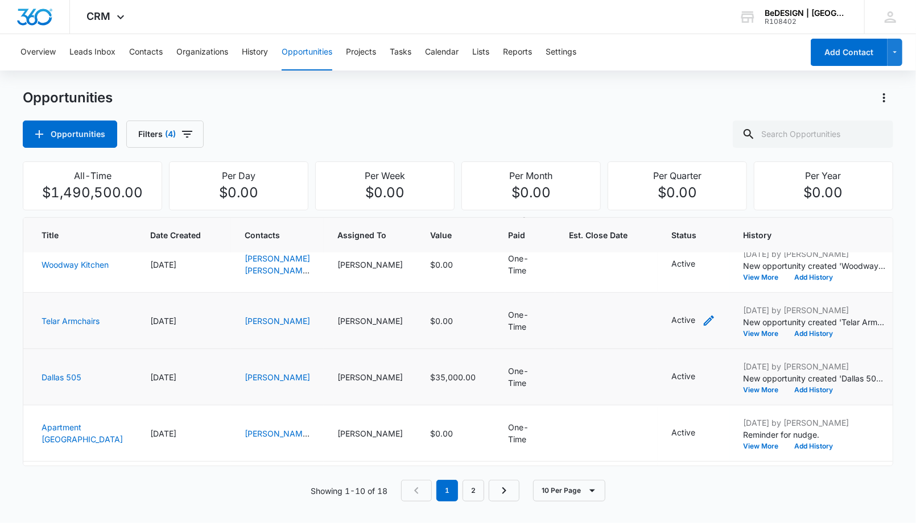
click at [702, 315] on icon "- - Select to Edit Field" at bounding box center [709, 321] width 14 height 14
click at [606, 230] on div "Status Active" at bounding box center [616, 236] width 94 height 45
click at [607, 238] on div "Active" at bounding box center [598, 245] width 40 height 14
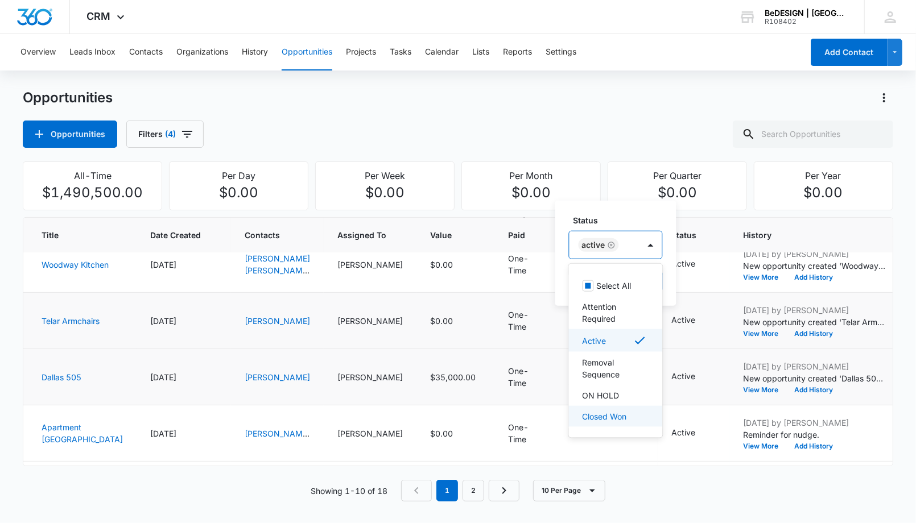
scroll to position [21, 0]
click at [611, 412] on p "Closed Lost" at bounding box center [604, 417] width 44 height 12
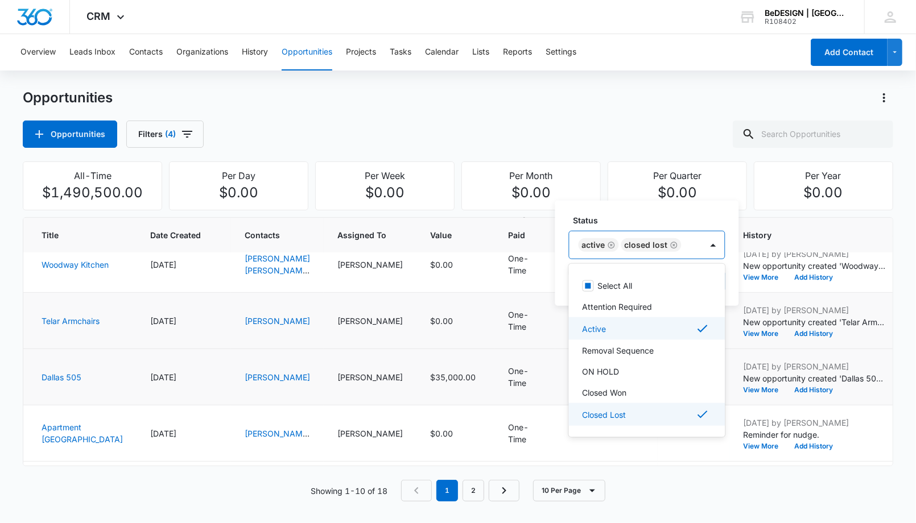
click at [605, 325] on p "Active" at bounding box center [594, 329] width 24 height 12
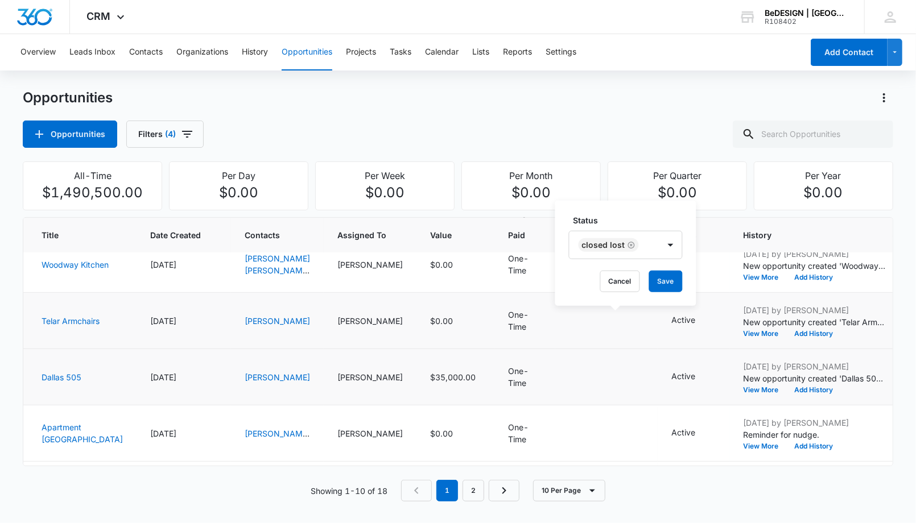
click at [618, 222] on label "Status" at bounding box center [630, 220] width 114 height 12
click at [670, 282] on button "Save" at bounding box center [666, 282] width 34 height 22
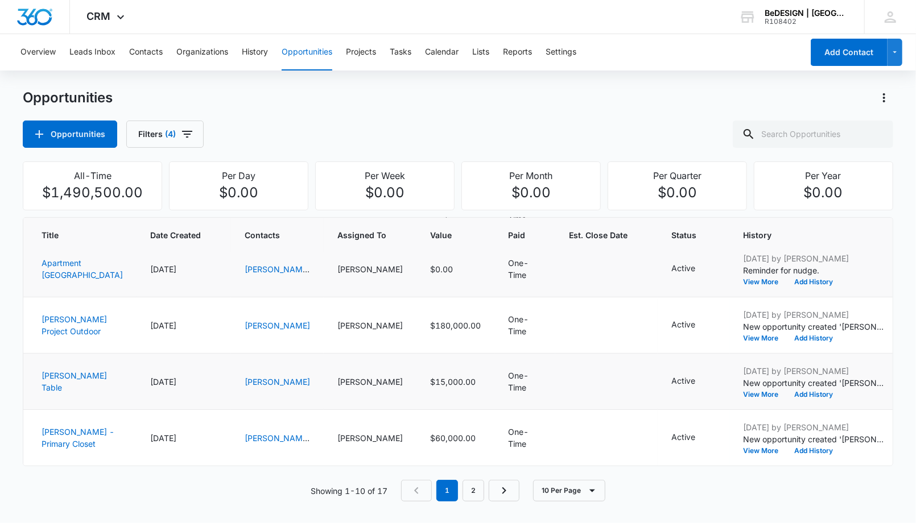
scroll to position [303, 0]
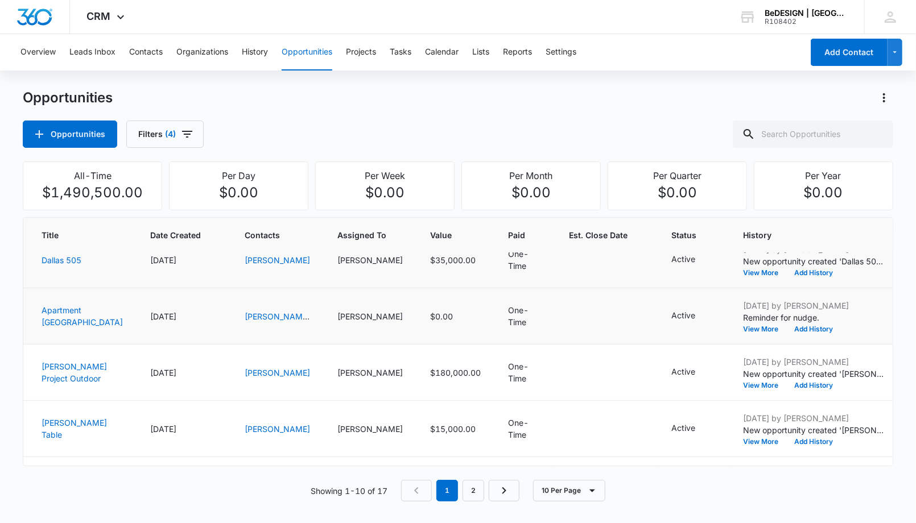
click at [658, 306] on td "Active" at bounding box center [694, 316] width 72 height 56
click at [702, 319] on icon "- - Select to Edit Field" at bounding box center [709, 316] width 14 height 14
click at [633, 249] on div "Active" at bounding box center [604, 240] width 70 height 27
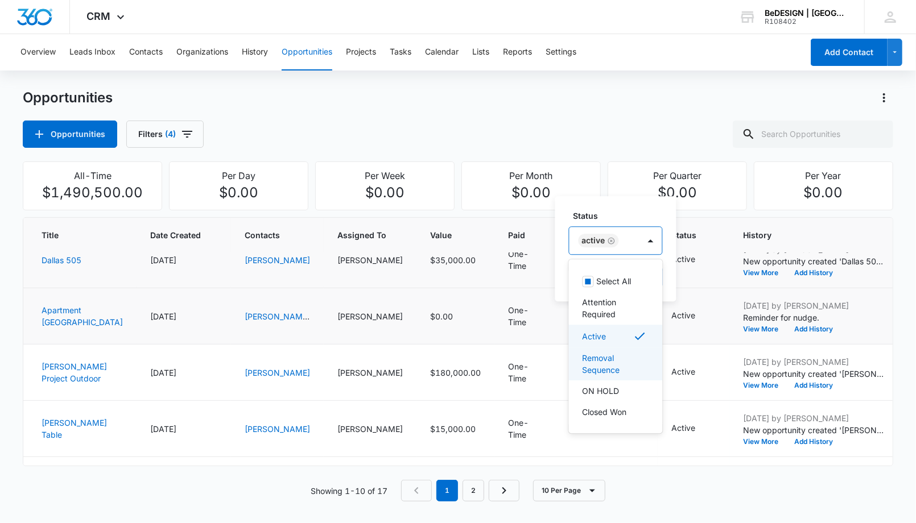
click at [608, 361] on p "Removal Sequence" at bounding box center [614, 364] width 64 height 24
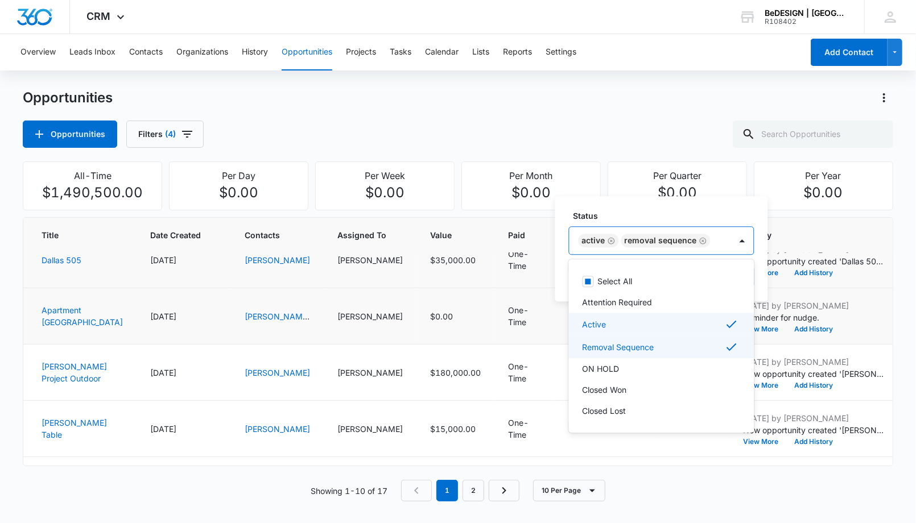
click at [623, 324] on div "Active" at bounding box center [660, 324] width 156 height 14
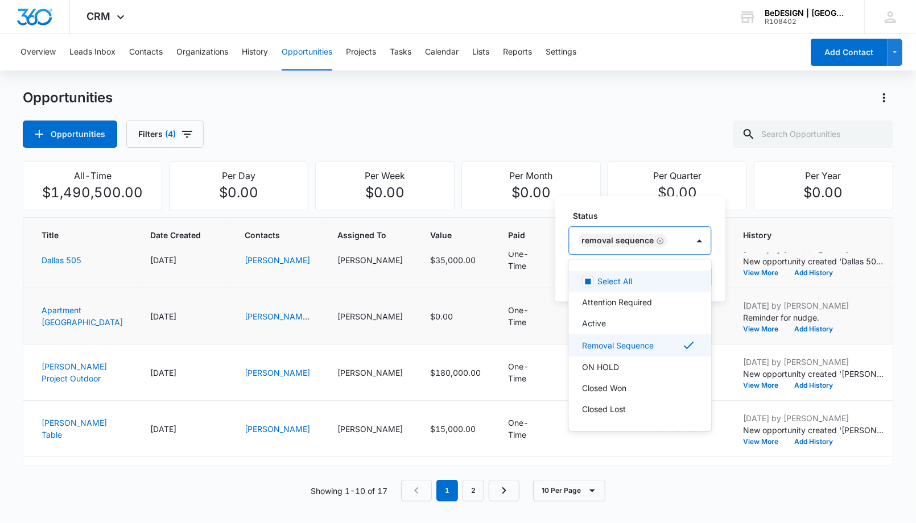
click at [646, 218] on label "Status" at bounding box center [644, 216] width 143 height 12
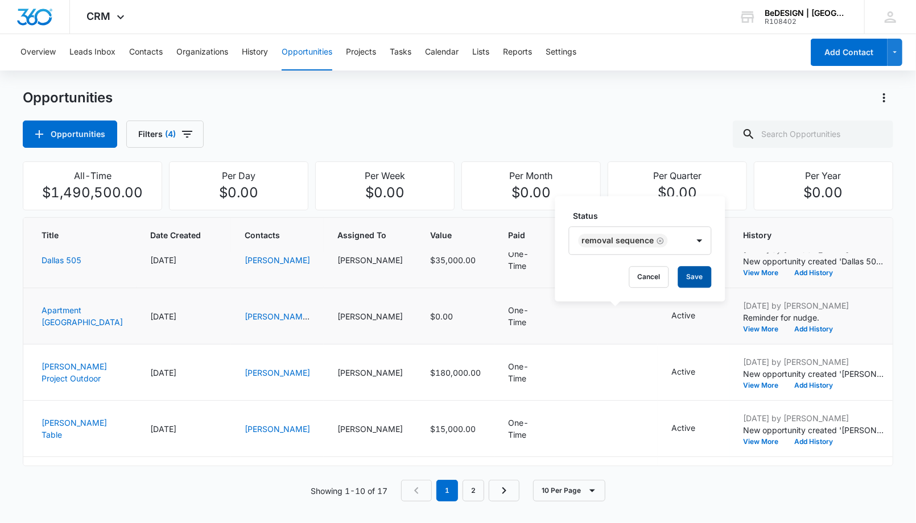
click at [700, 284] on button "Save" at bounding box center [695, 277] width 34 height 22
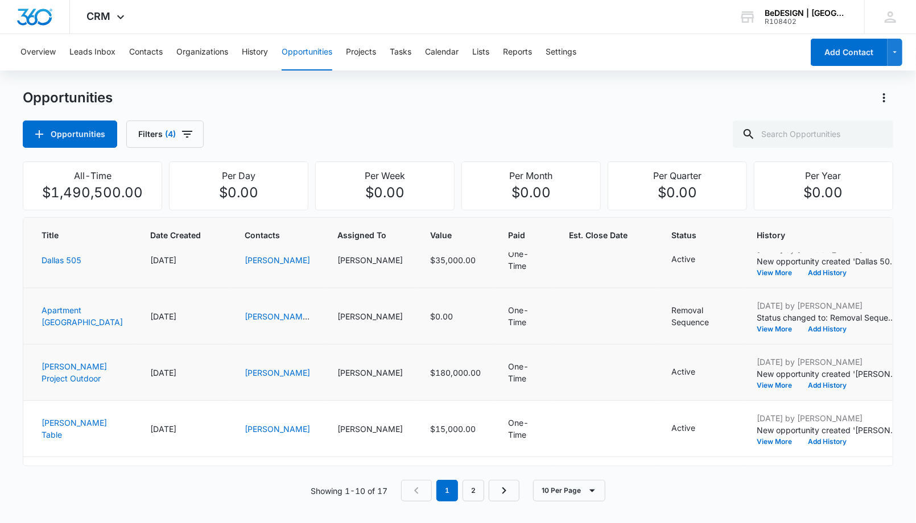
scroll to position [366, 0]
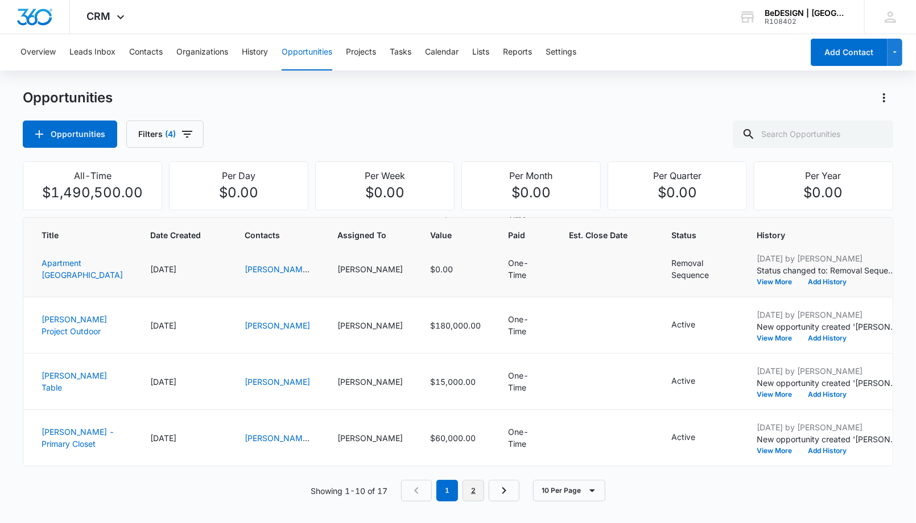
click at [477, 489] on link "2" at bounding box center [473, 491] width 22 height 22
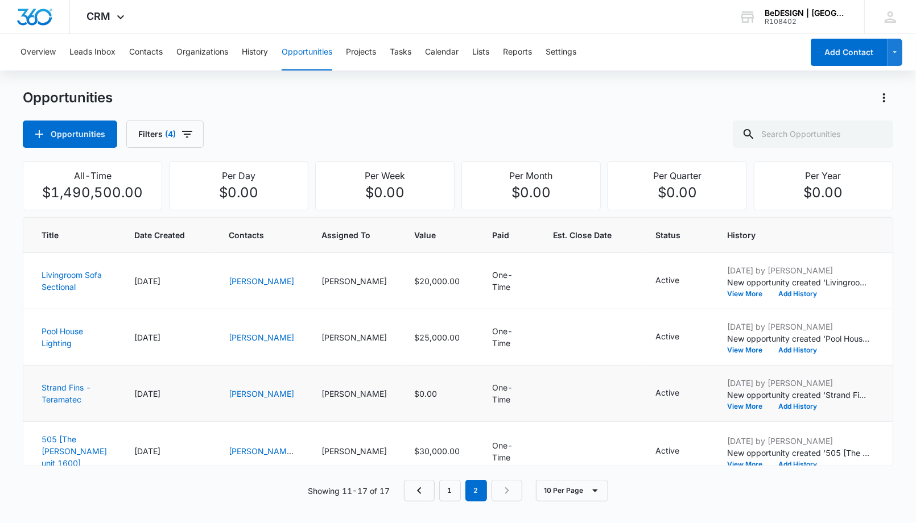
scroll to position [63, 0]
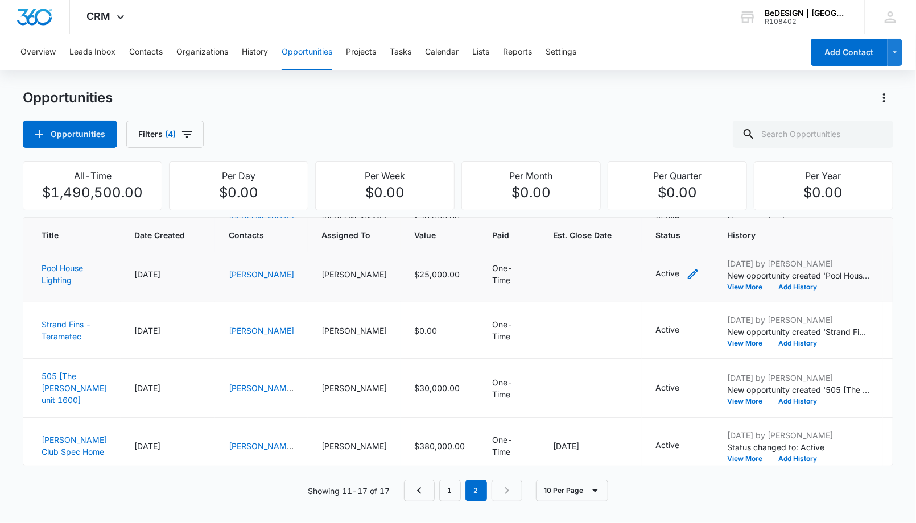
click at [655, 276] on div "Active" at bounding box center [677, 274] width 44 height 14
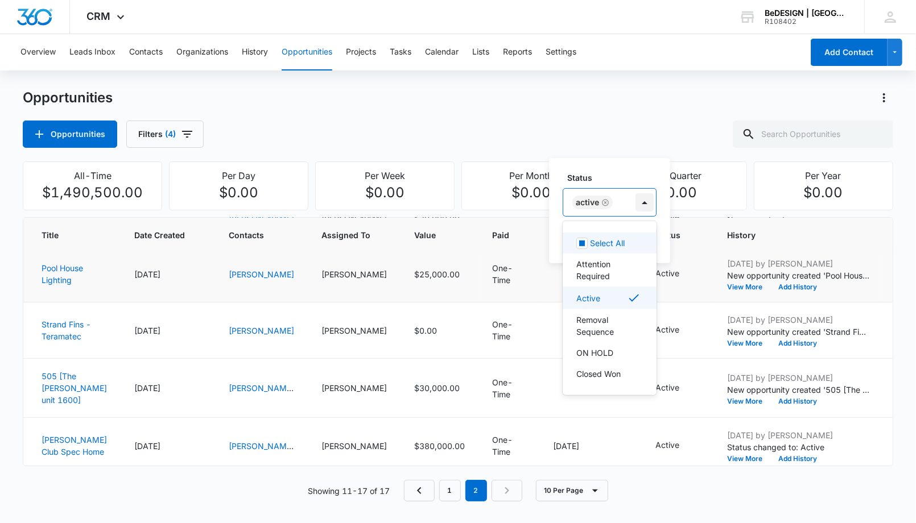
click at [648, 200] on div at bounding box center [644, 202] width 18 height 18
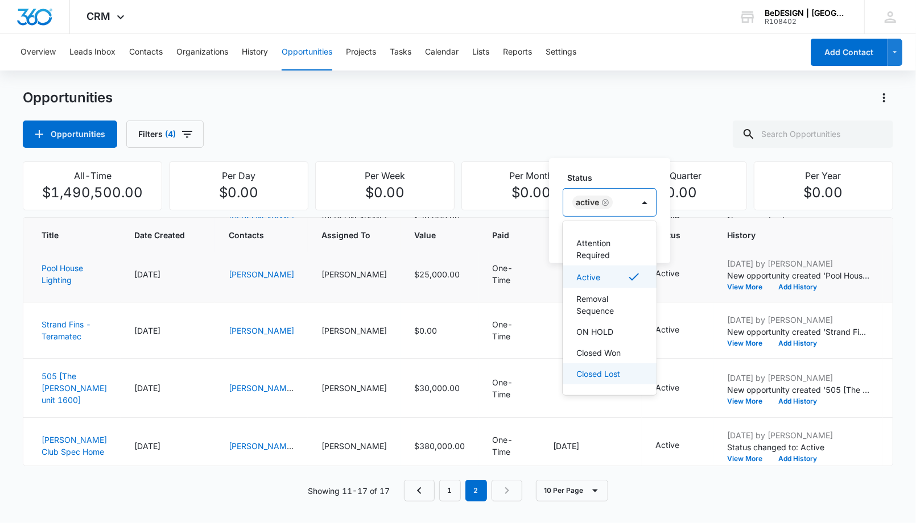
click at [612, 379] on div "Closed Lost" at bounding box center [610, 373] width 94 height 21
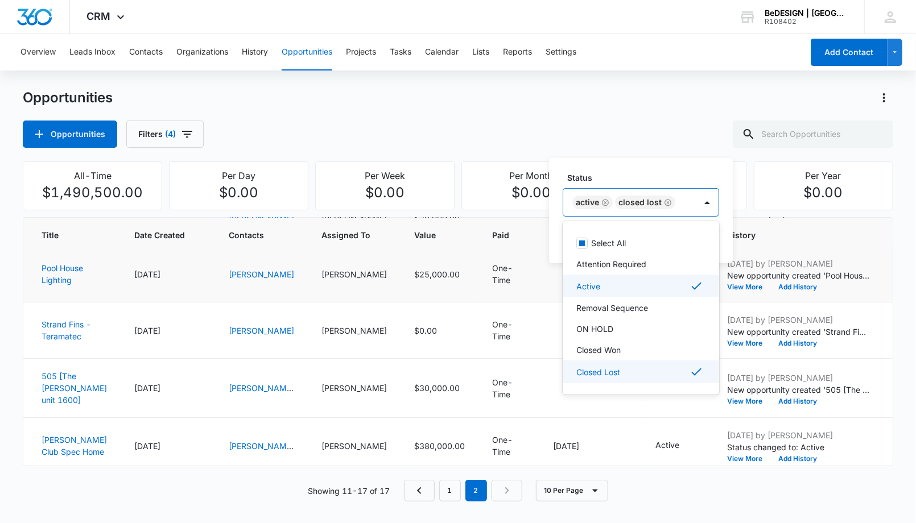
click at [621, 282] on div "Active" at bounding box center [639, 286] width 127 height 14
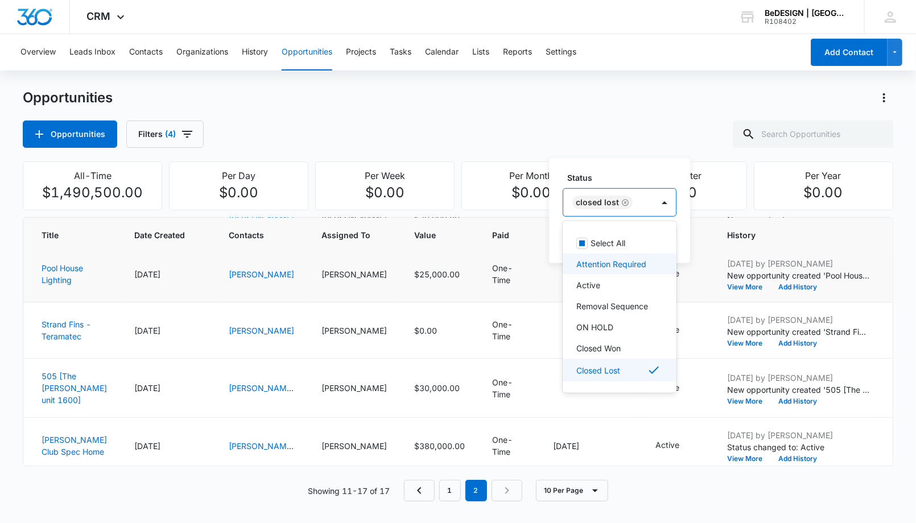
click at [631, 172] on label "Status" at bounding box center [624, 178] width 114 height 12
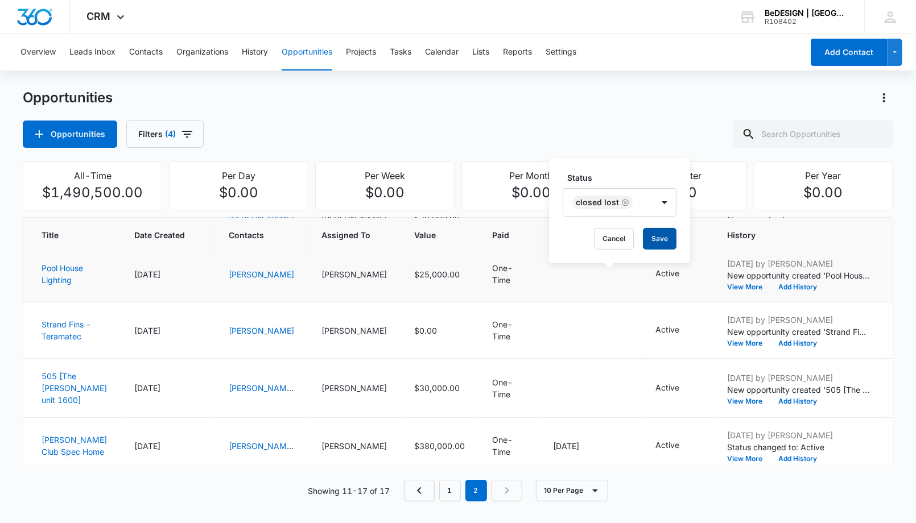
click at [666, 237] on button "Save" at bounding box center [660, 239] width 34 height 22
